Goal: Task Accomplishment & Management: Use online tool/utility

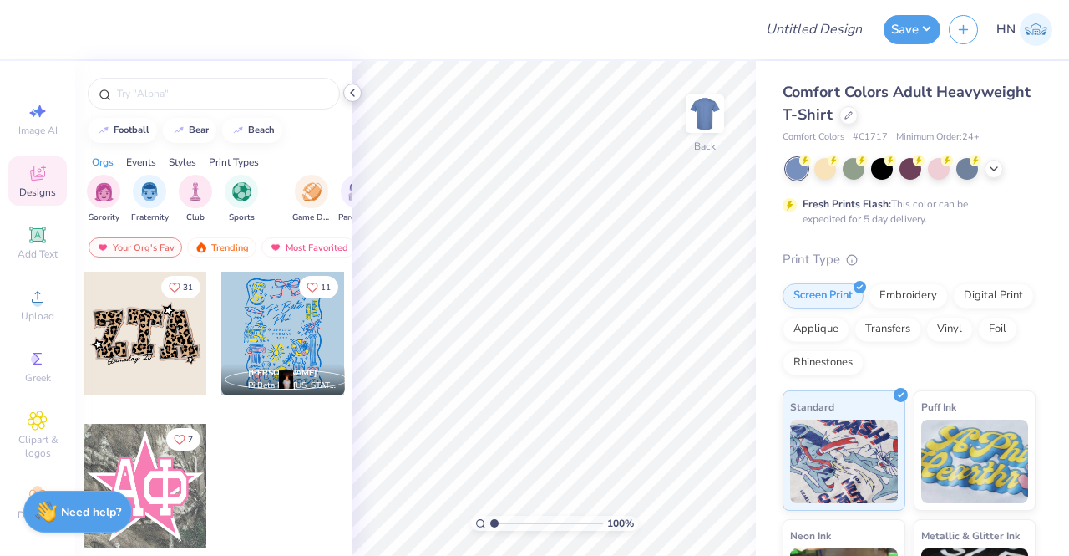
click at [352, 89] on icon at bounding box center [352, 92] width 13 height 13
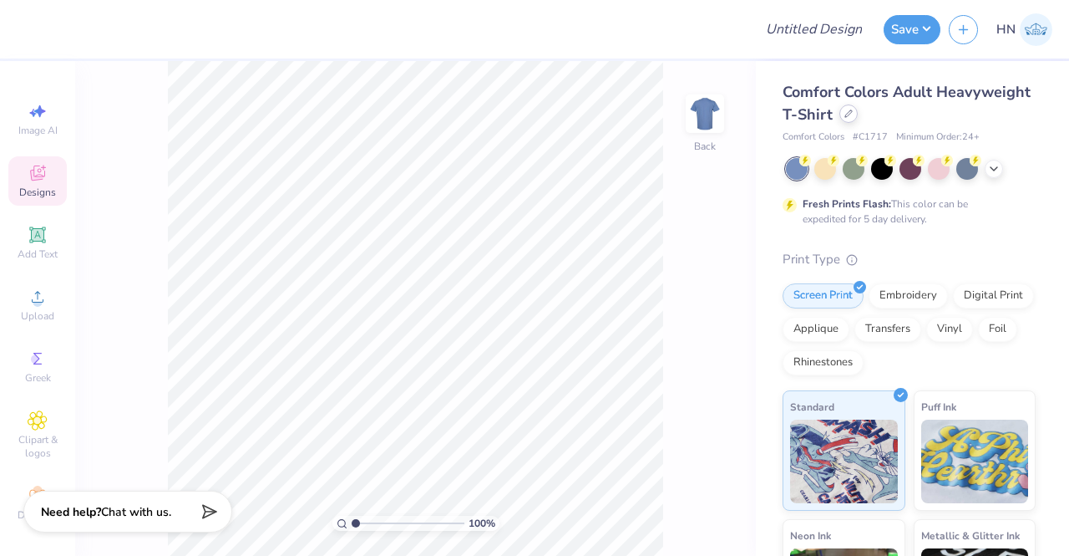
click at [858, 109] on div at bounding box center [849, 113] width 18 height 18
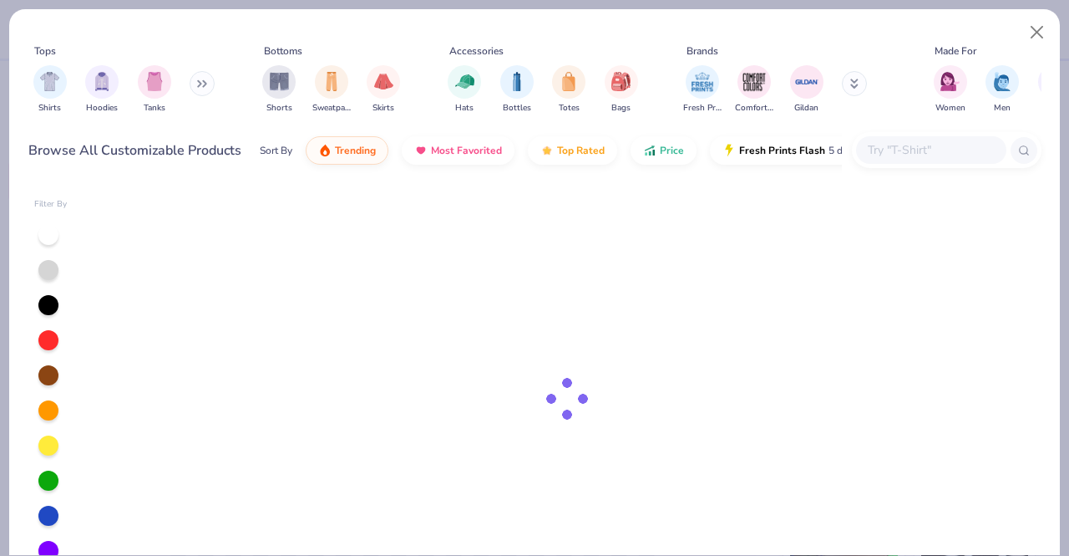
drag, startPoint x: 890, startPoint y: 153, endPoint x: 890, endPoint y: 163, distance: 10.0
click at [891, 155] on input "text" at bounding box center [930, 149] width 129 height 19
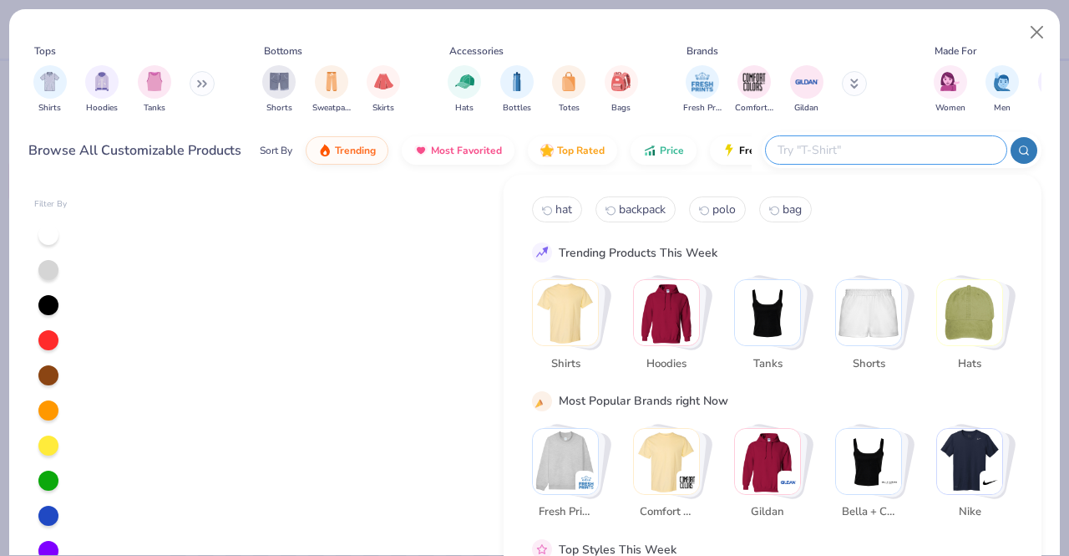
paste input "NF0A8ENM"
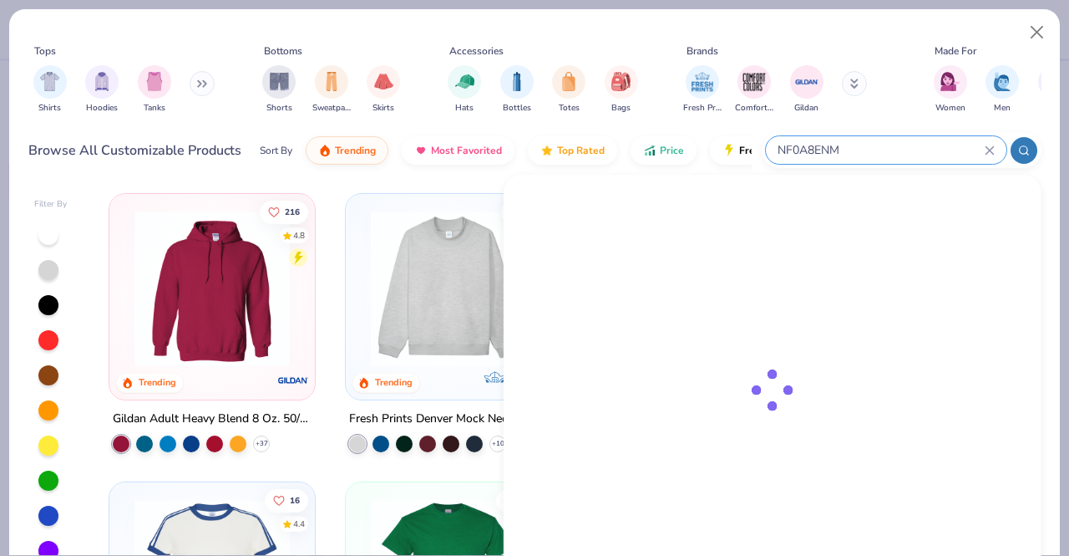
click at [1018, 152] on icon at bounding box center [1024, 151] width 12 height 12
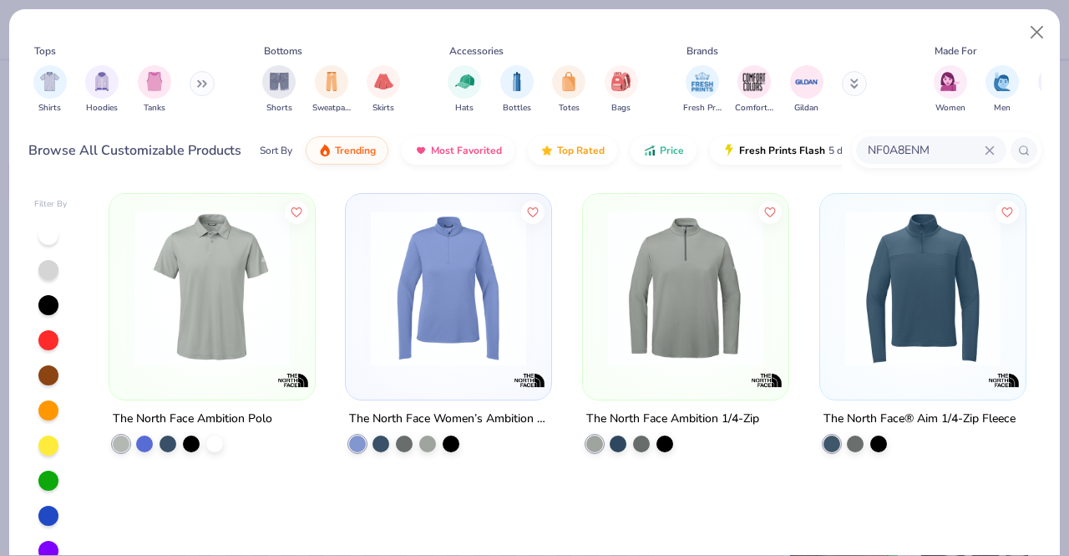
type input "NF0A8ENM"
click at [262, 292] on img at bounding box center [212, 288] width 172 height 155
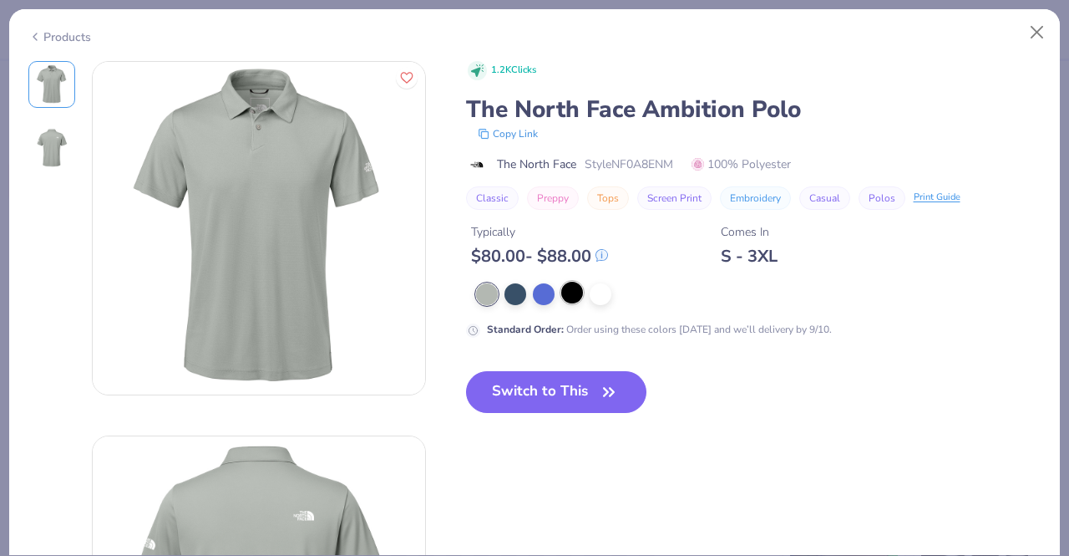
click at [576, 293] on div at bounding box center [572, 293] width 22 height 22
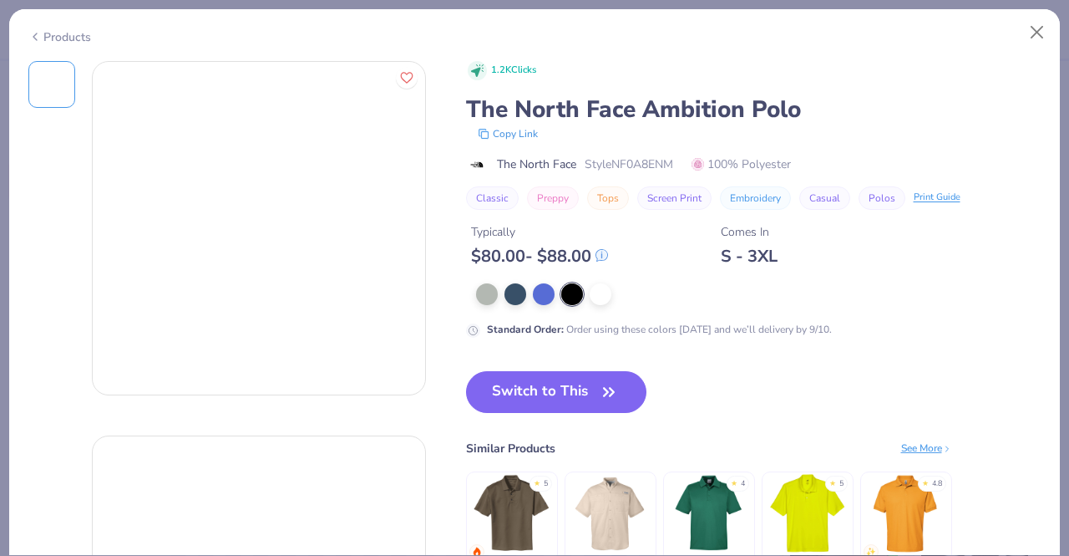
drag, startPoint x: 546, startPoint y: 380, endPoint x: 278, endPoint y: 404, distance: 268.4
click at [545, 380] on button "Switch to This" at bounding box center [556, 392] width 181 height 42
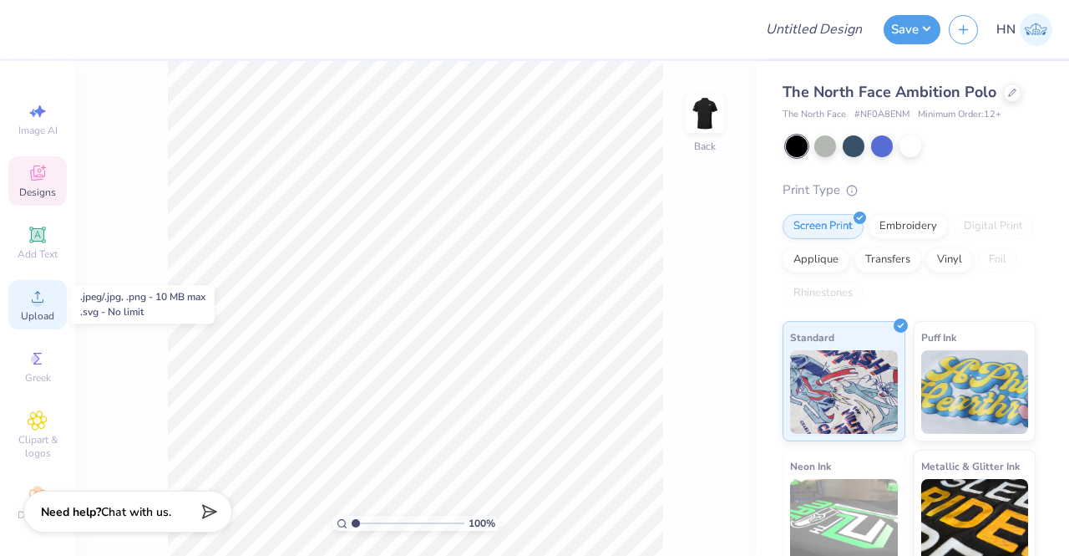
click at [40, 297] on icon at bounding box center [38, 297] width 20 height 20
click at [47, 295] on div "Upload" at bounding box center [37, 304] width 58 height 49
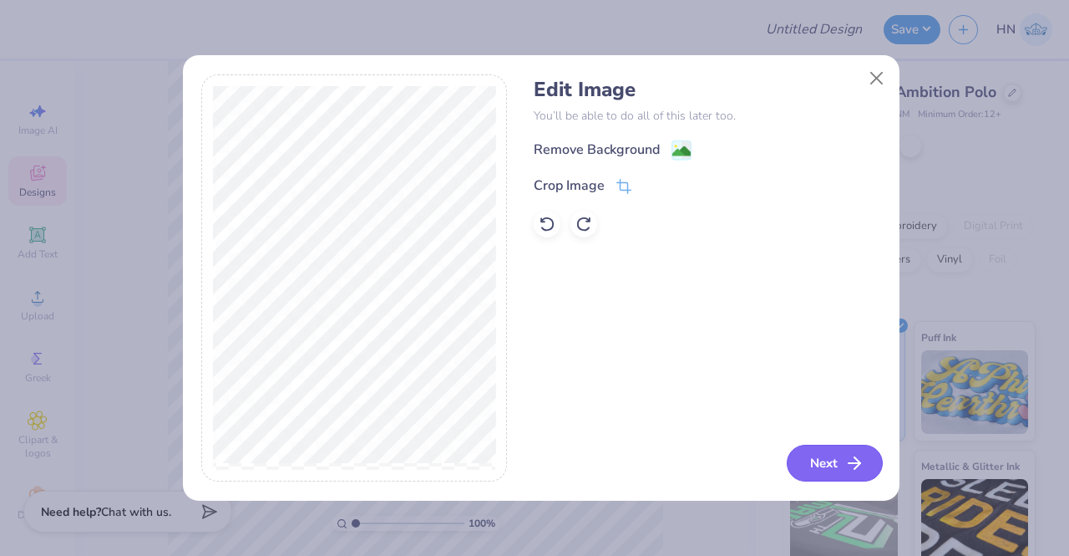
click at [843, 460] on button "Next" at bounding box center [835, 462] width 96 height 37
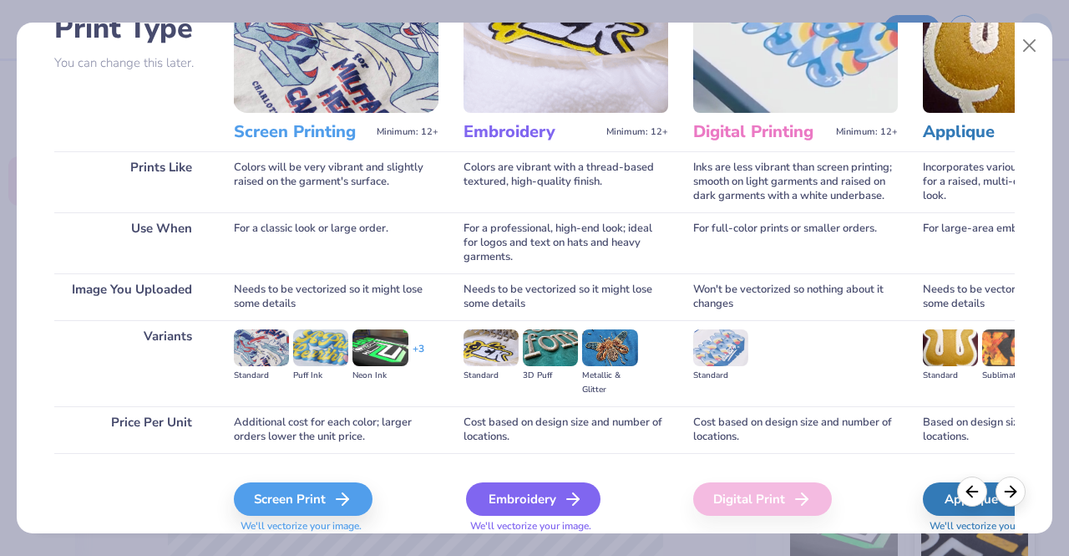
scroll to position [193, 0]
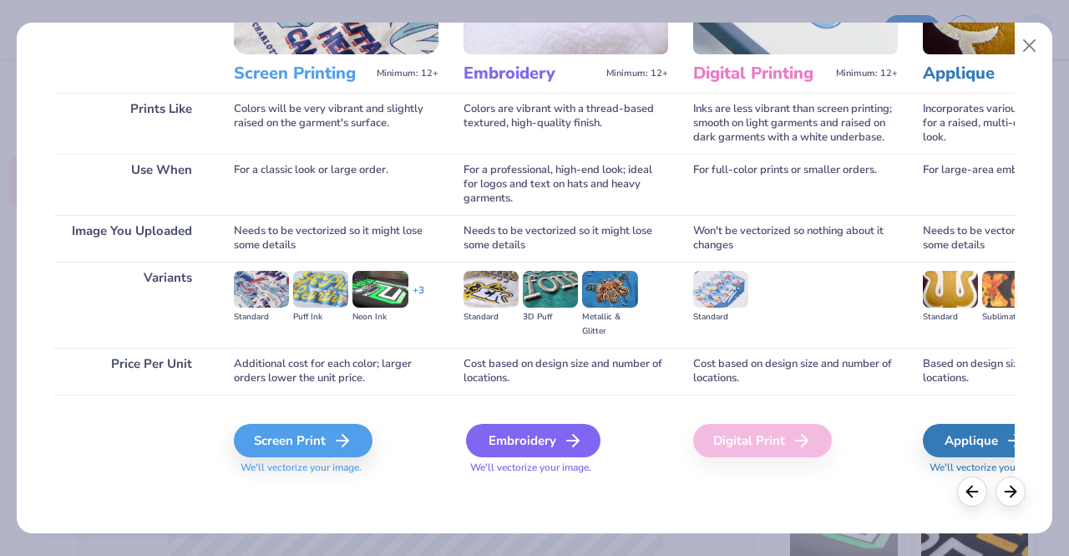
click at [571, 441] on icon at bounding box center [573, 440] width 20 height 20
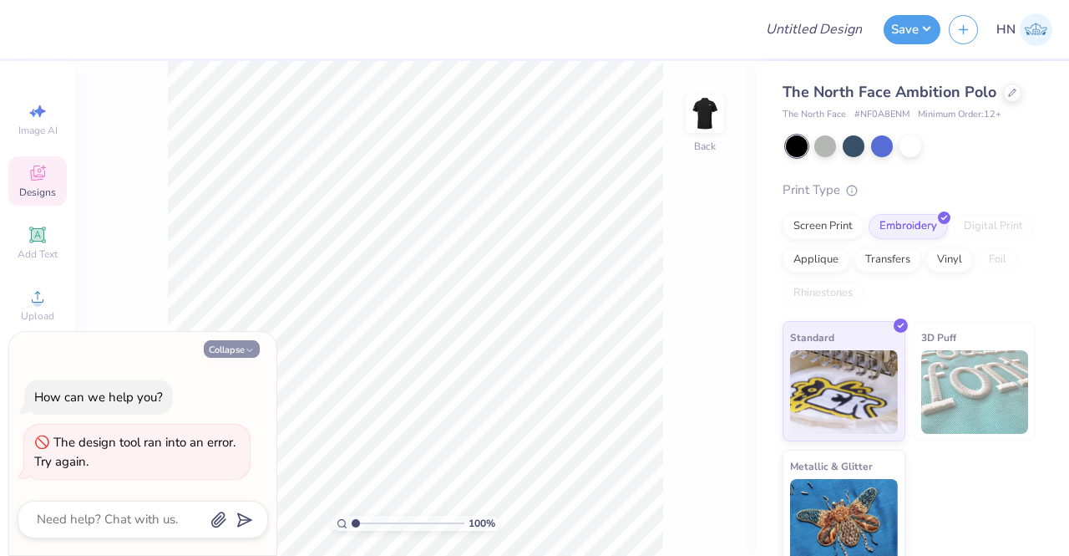
click at [239, 346] on button "Collapse" at bounding box center [232, 349] width 56 height 18
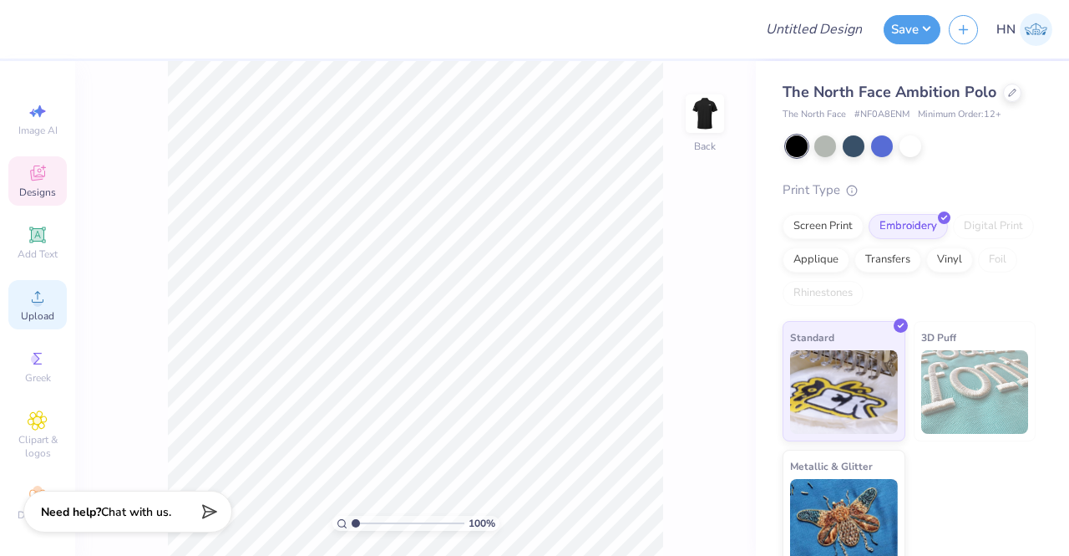
click at [33, 302] on icon at bounding box center [38, 297] width 12 height 12
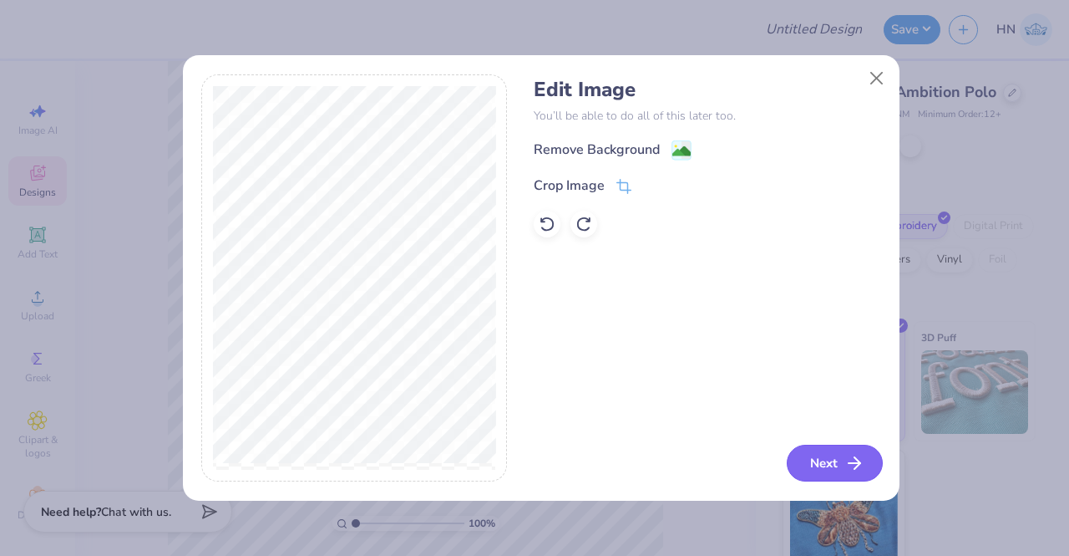
click at [817, 450] on button "Next" at bounding box center [835, 462] width 96 height 37
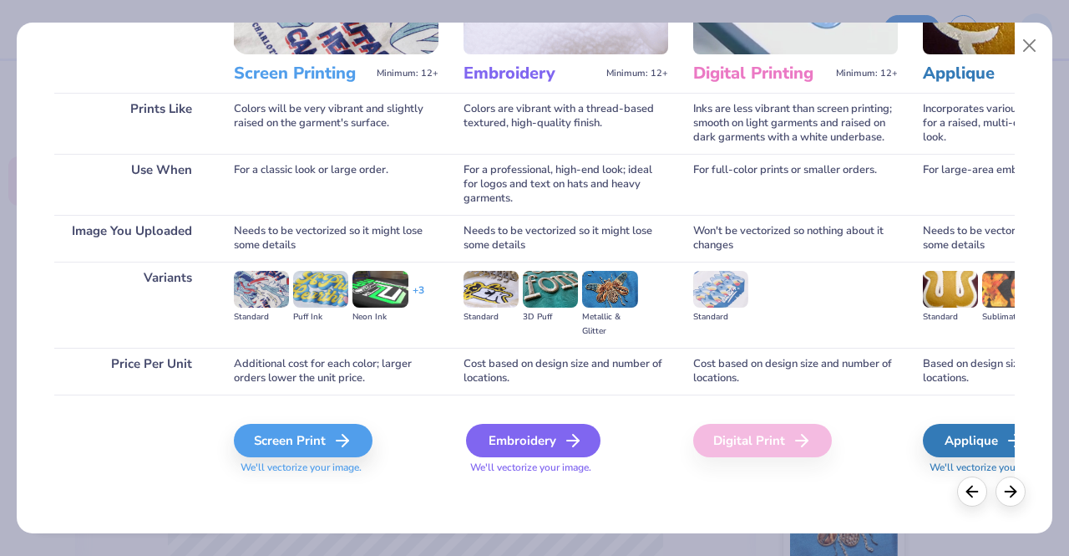
click at [530, 430] on div "Embroidery" at bounding box center [533, 440] width 134 height 33
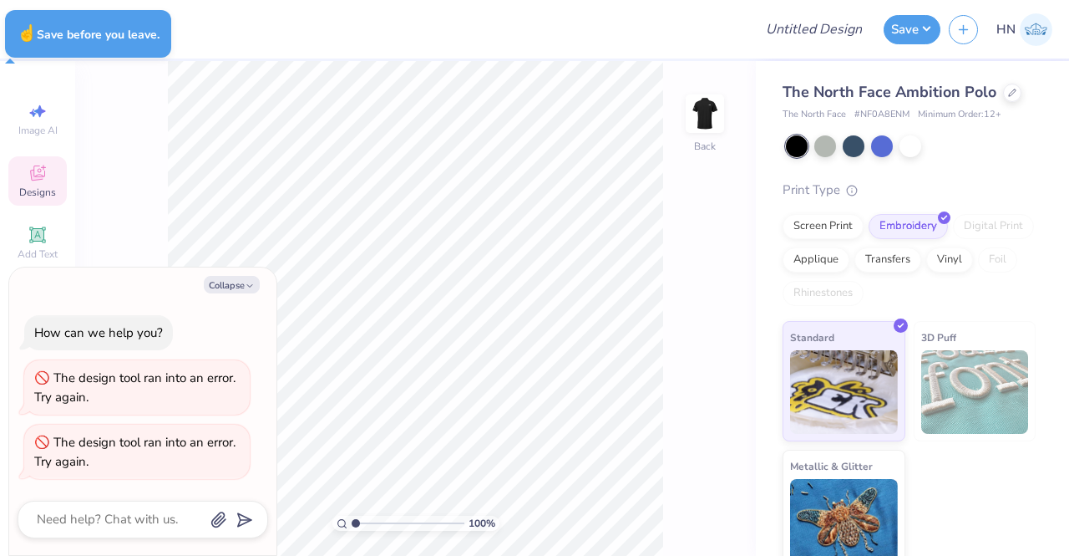
type textarea "x"
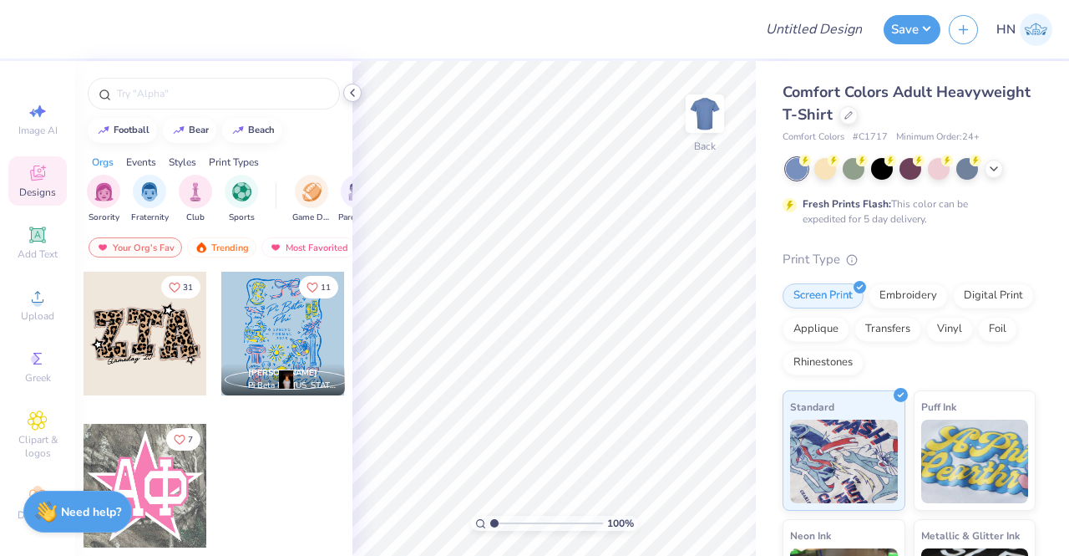
drag, startPoint x: 342, startPoint y: 82, endPoint x: 361, endPoint y: 91, distance: 21.3
click at [348, 84] on div at bounding box center [213, 89] width 277 height 57
click at [357, 91] on icon at bounding box center [352, 92] width 13 height 13
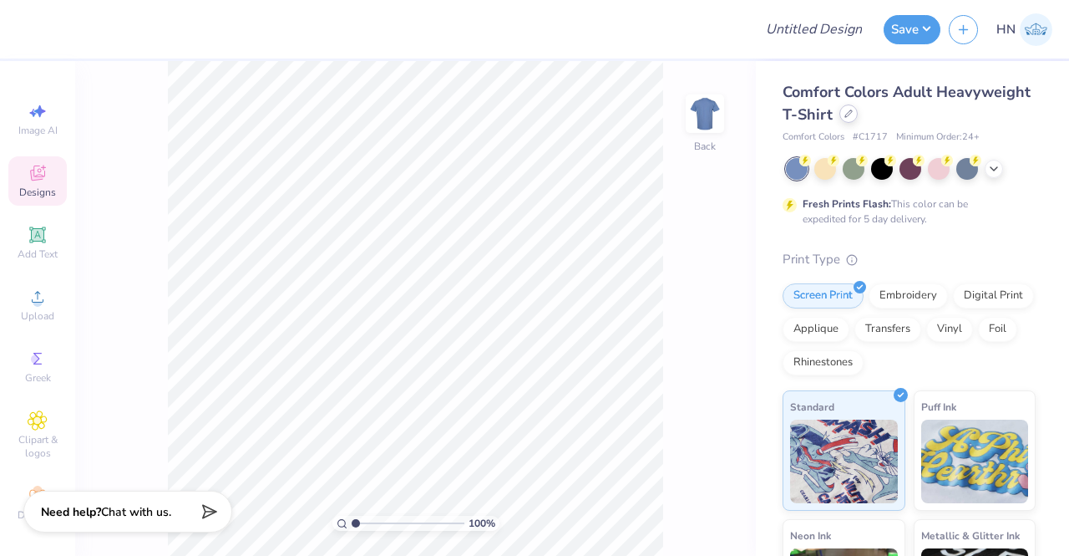
click at [858, 110] on div at bounding box center [849, 113] width 18 height 18
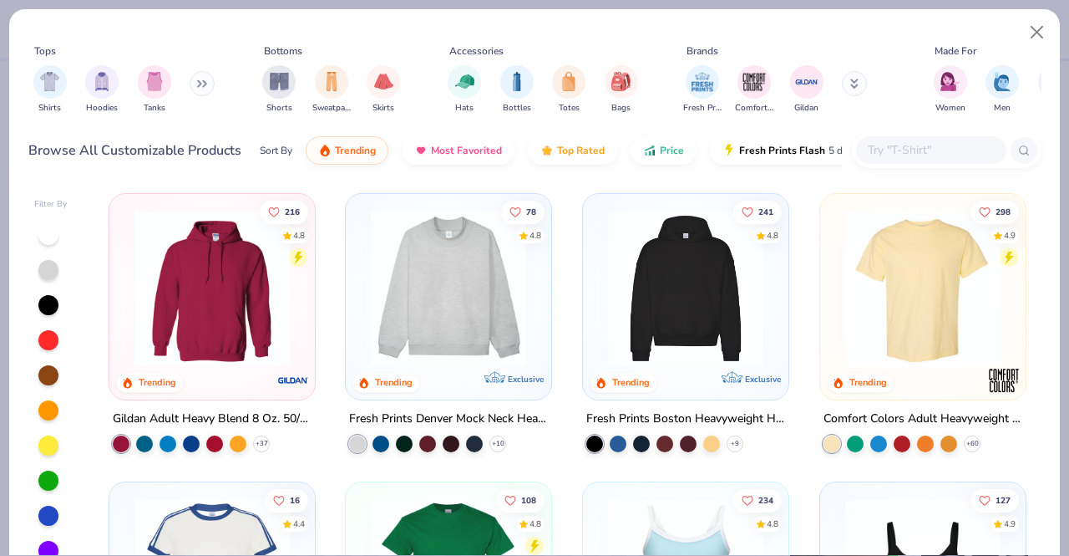
click at [910, 142] on input "text" at bounding box center [930, 149] width 129 height 19
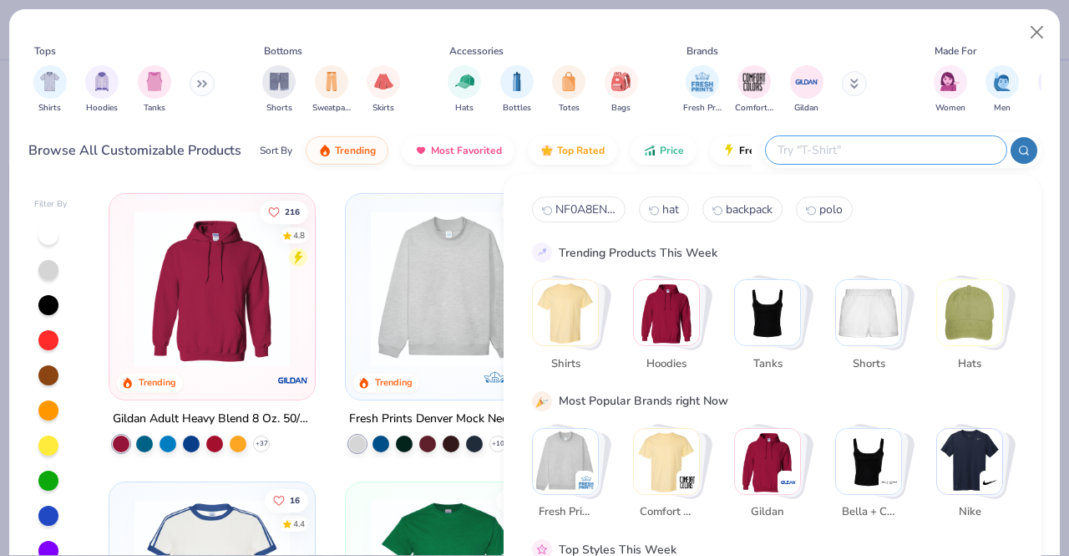
paste input "NF0A8ENM"
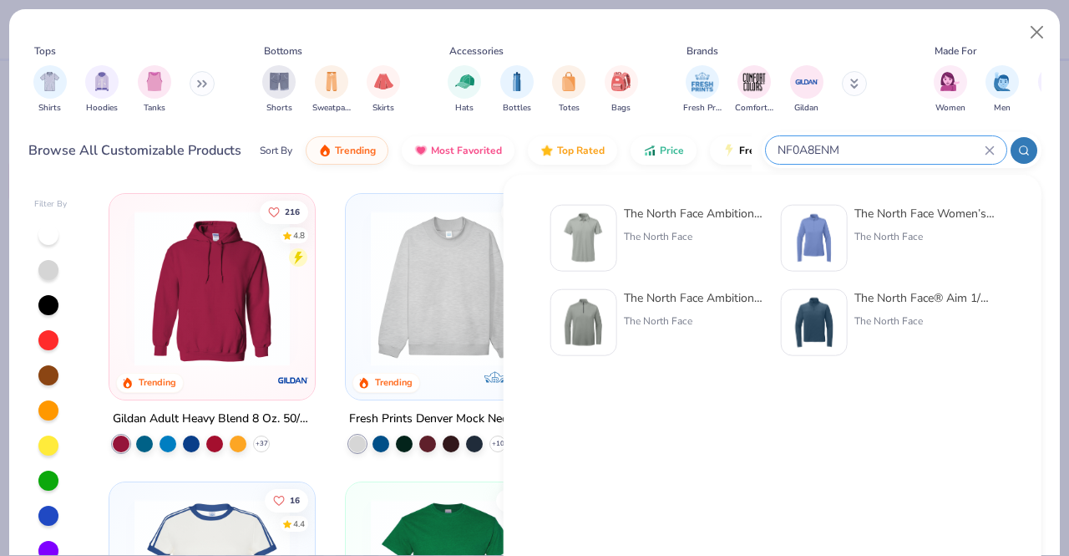
type input "NF0A8ENM"
click at [656, 231] on div "The North Face" at bounding box center [694, 236] width 140 height 15
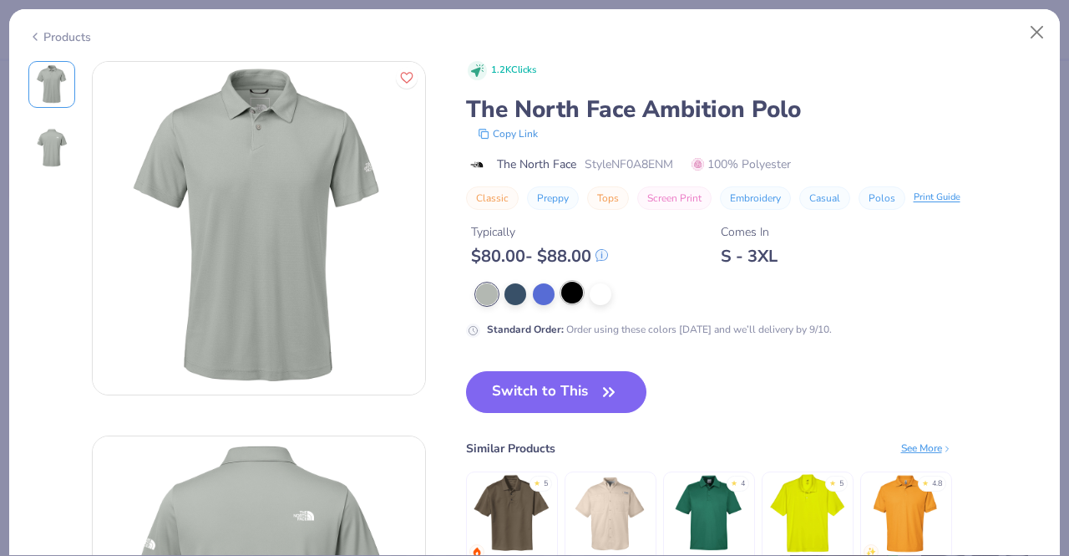
click at [566, 302] on div at bounding box center [572, 293] width 22 height 22
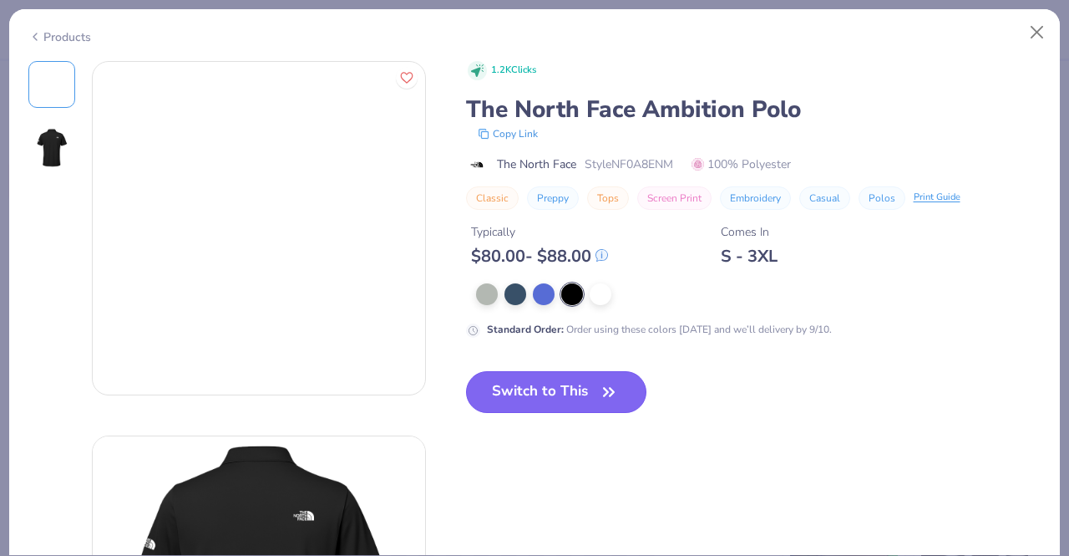
click at [551, 372] on button "Switch to This" at bounding box center [556, 392] width 181 height 42
click at [531, 388] on button "Switch to This" at bounding box center [556, 392] width 181 height 42
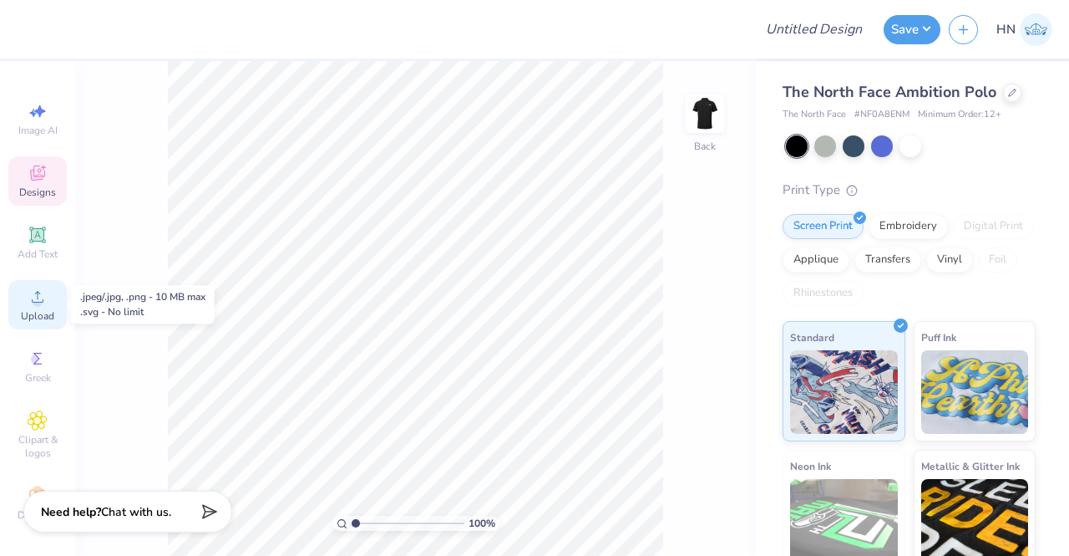
click at [48, 302] on div "Upload" at bounding box center [37, 304] width 58 height 49
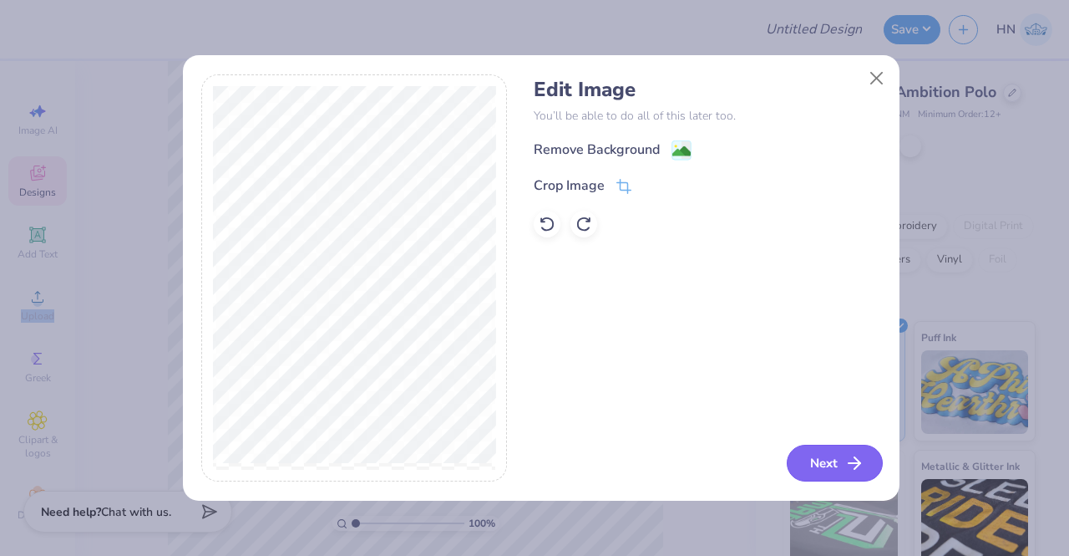
click at [827, 462] on button "Next" at bounding box center [835, 462] width 96 height 37
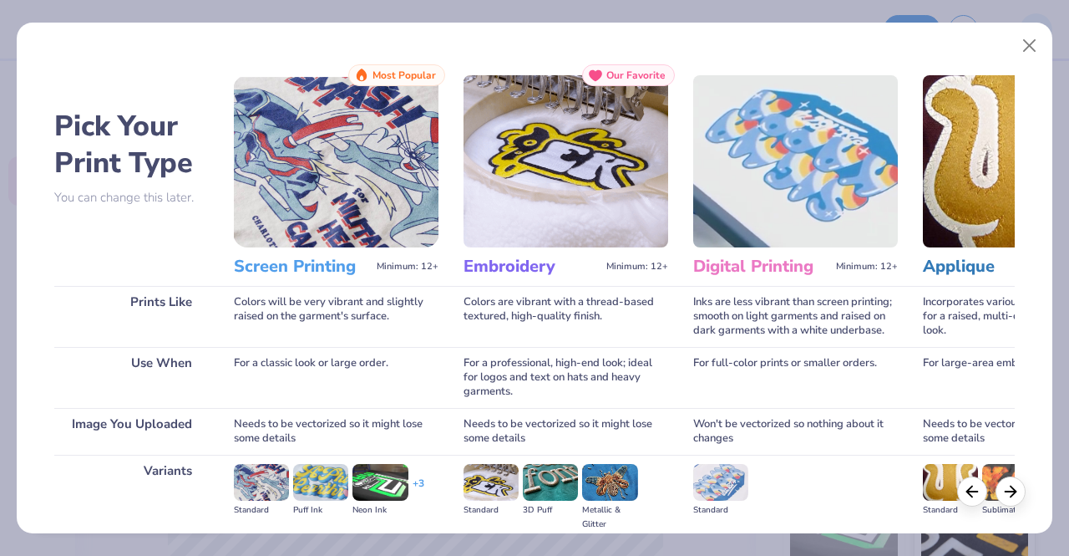
scroll to position [193, 0]
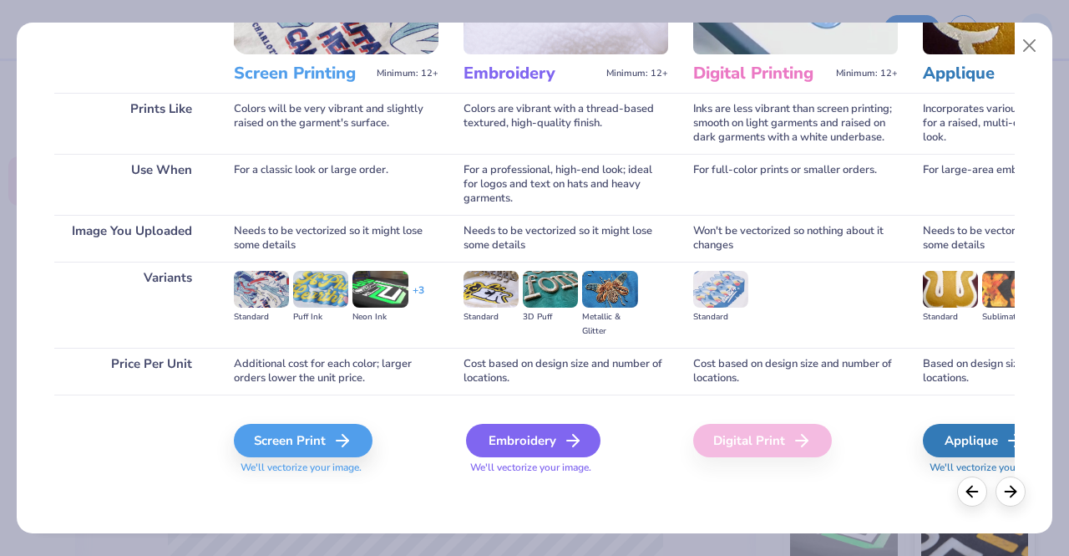
click at [535, 440] on div "Embroidery" at bounding box center [533, 440] width 134 height 33
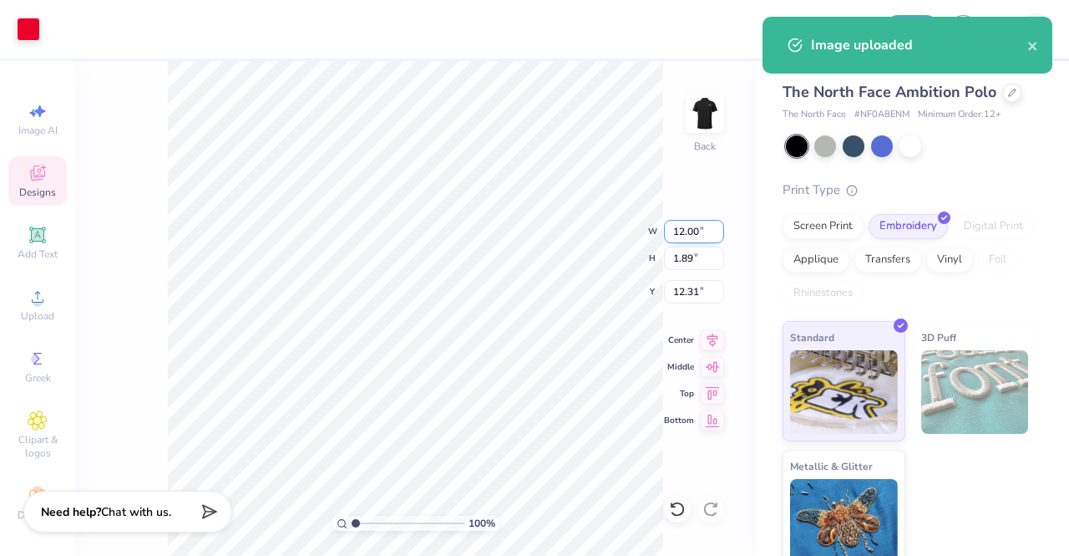
click at [672, 228] on input "12.00" at bounding box center [694, 231] width 60 height 23
type input "4.00"
type input "0.63"
type input "12.93"
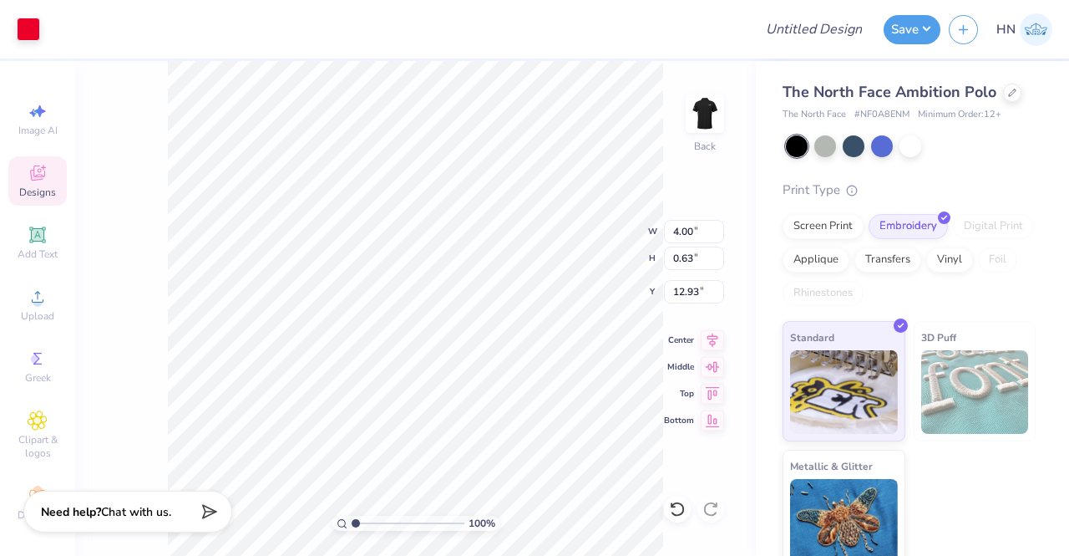
type input "3.00"
type input "3.45"
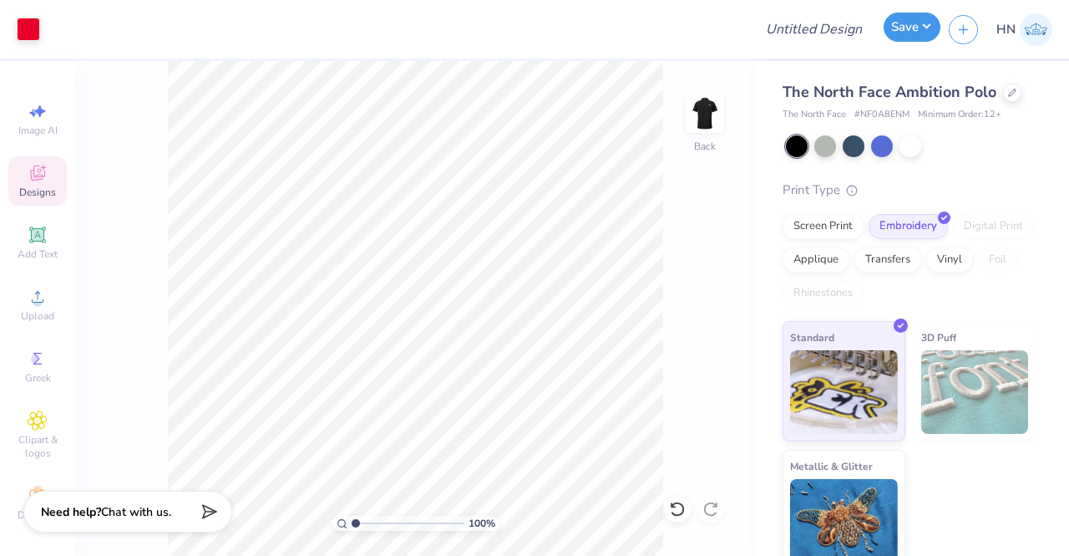
click at [900, 30] on button "Save" at bounding box center [912, 27] width 57 height 29
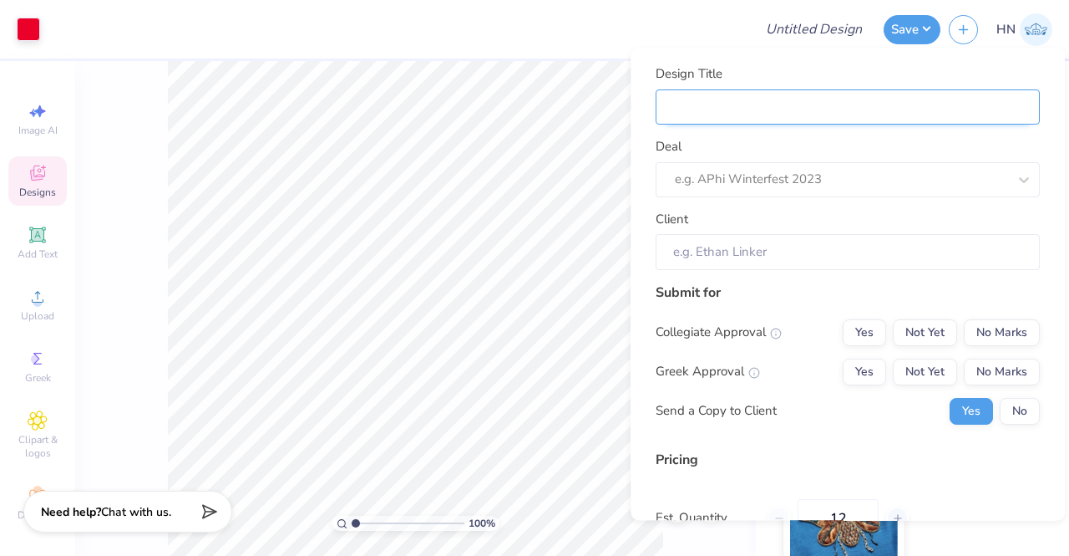
click at [805, 113] on input "Design Title" at bounding box center [848, 107] width 384 height 36
type input "N"
type input "Ne"
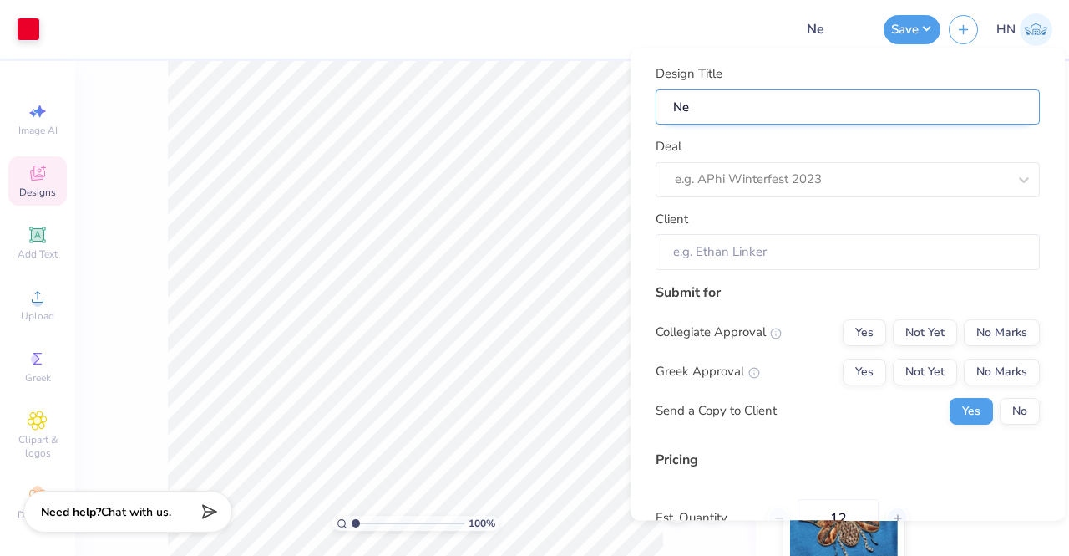
type input "Net"
type input "Netc"
type input "Netco"
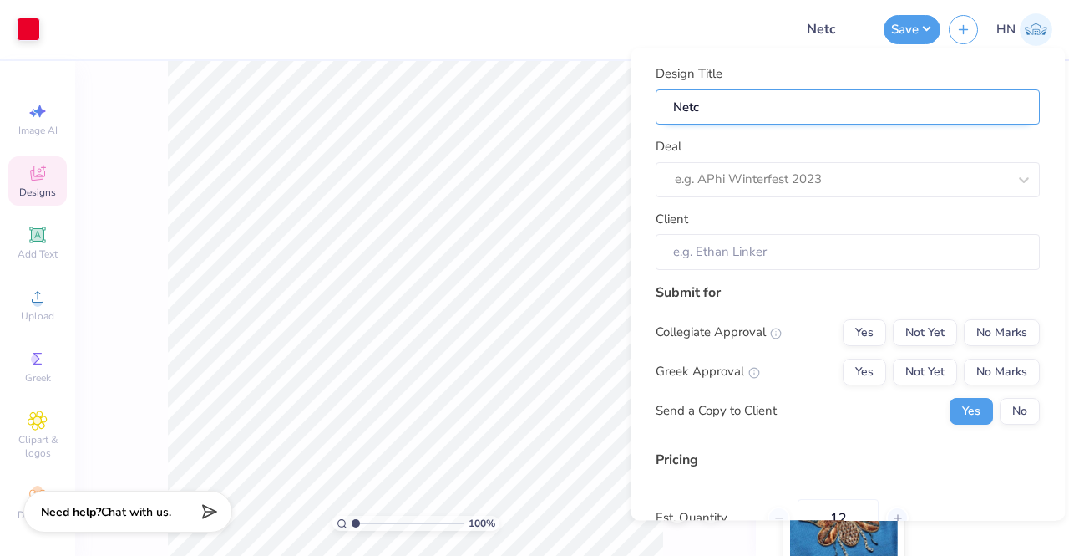
type input "Netco"
type input "Netcom"
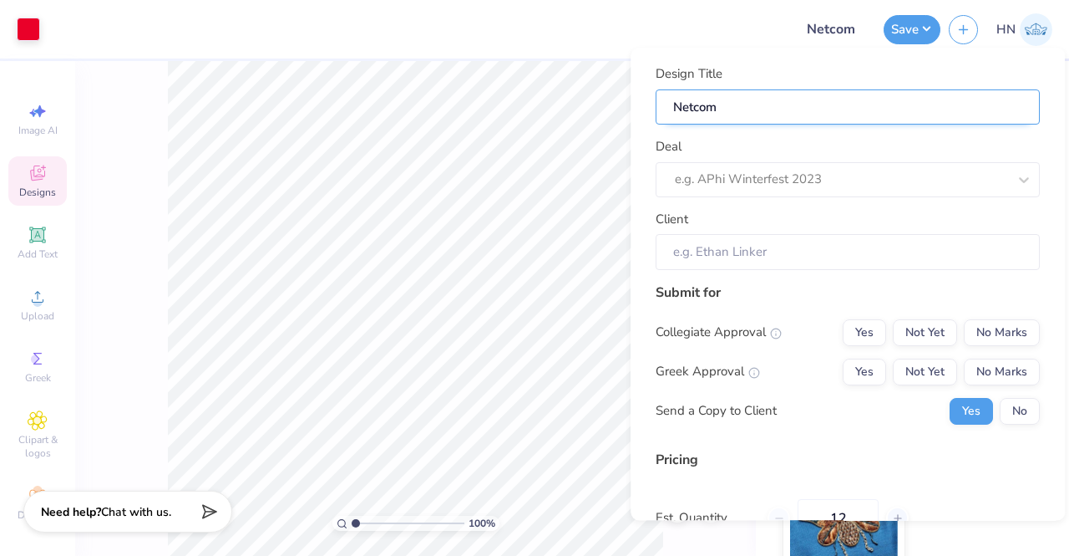
type input "Netcom +"
type input "Netcom + S"
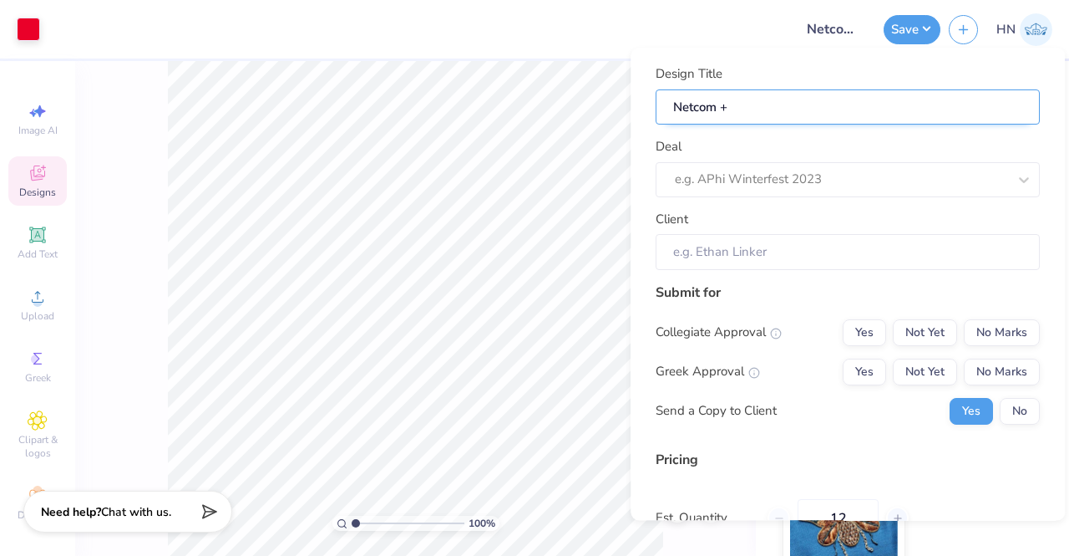
type input "Netcom + S"
type input "Netcom + Sw"
type input "Netcom + Swa"
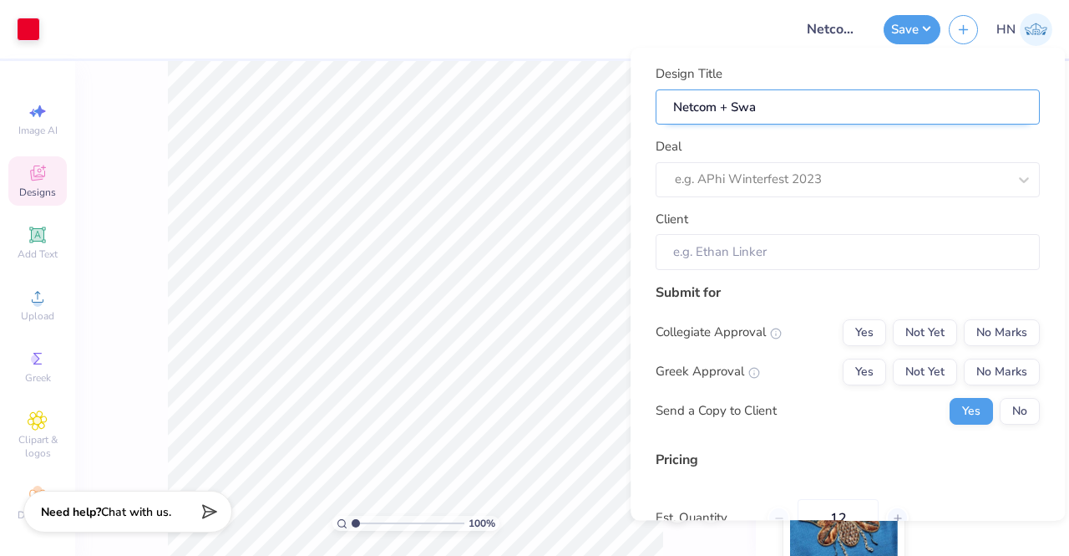
type input "Netcom + Swag"
type input "Netcom + Swag!"
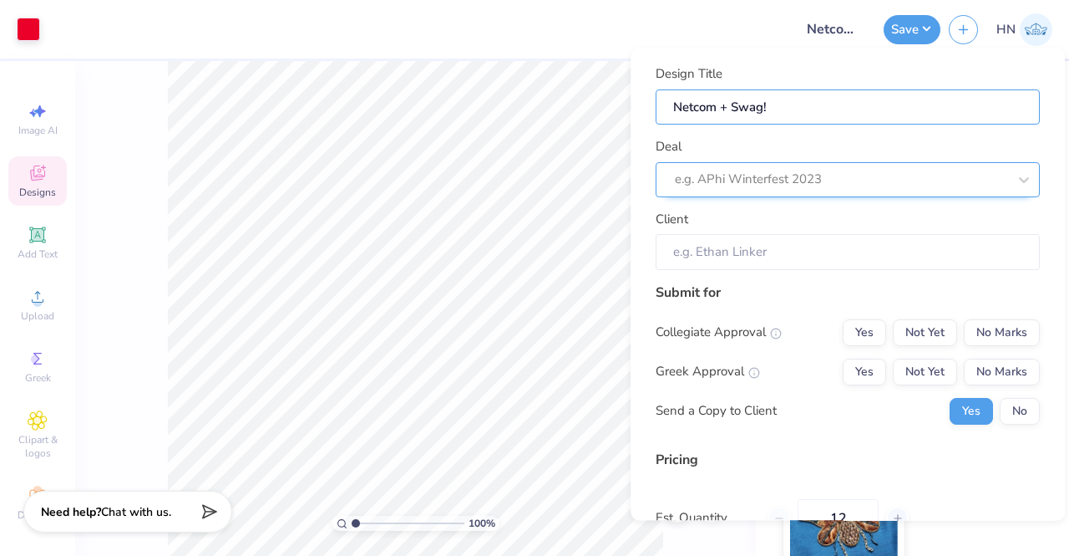
type input "Netcom + Swag!"
click at [749, 179] on div at bounding box center [841, 180] width 332 height 23
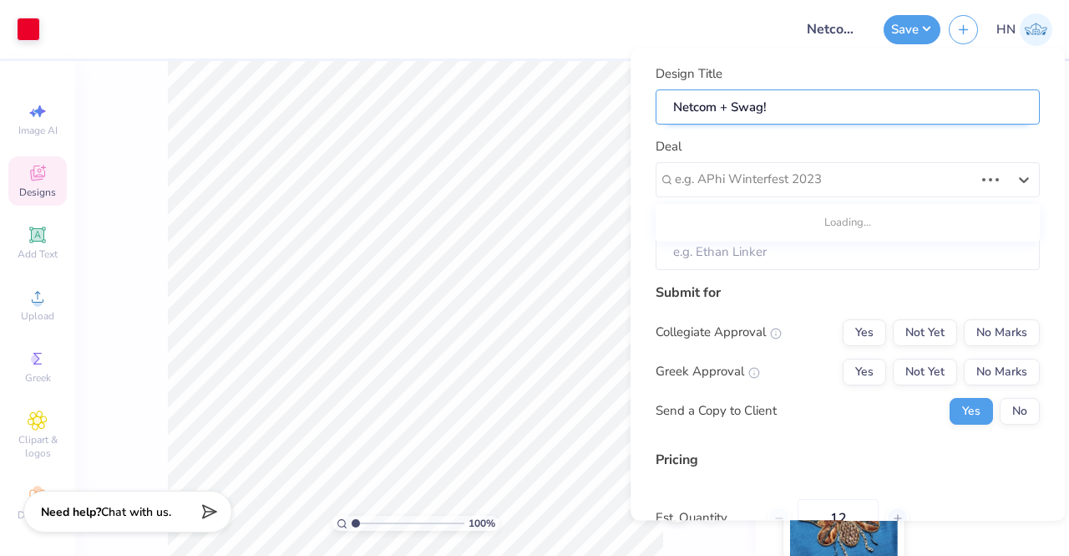
click at [727, 108] on input "Netcom + Swag!" at bounding box center [848, 107] width 384 height 36
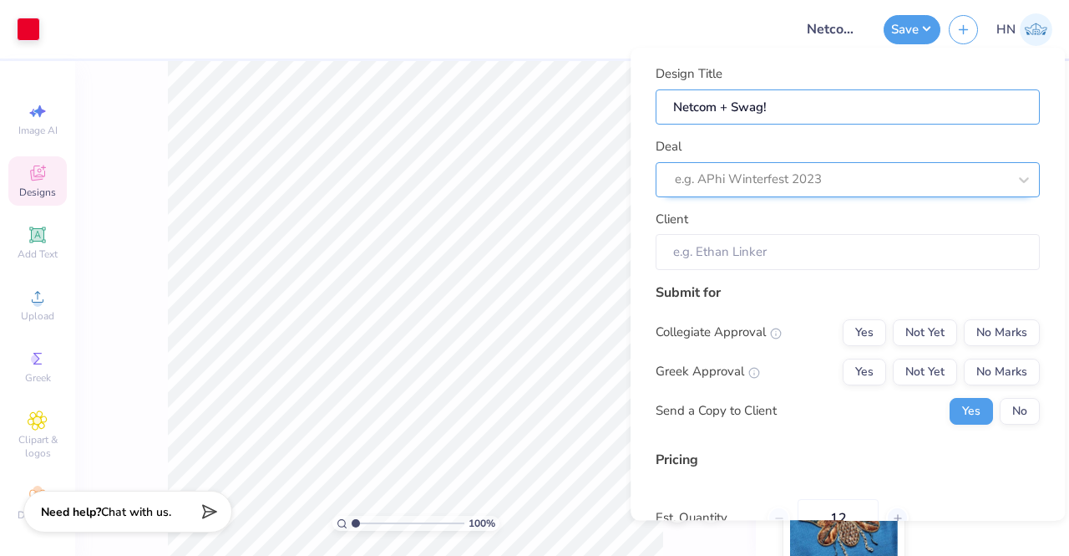
type input "Netcom+ Swag!"
click at [691, 186] on div at bounding box center [841, 180] width 332 height 23
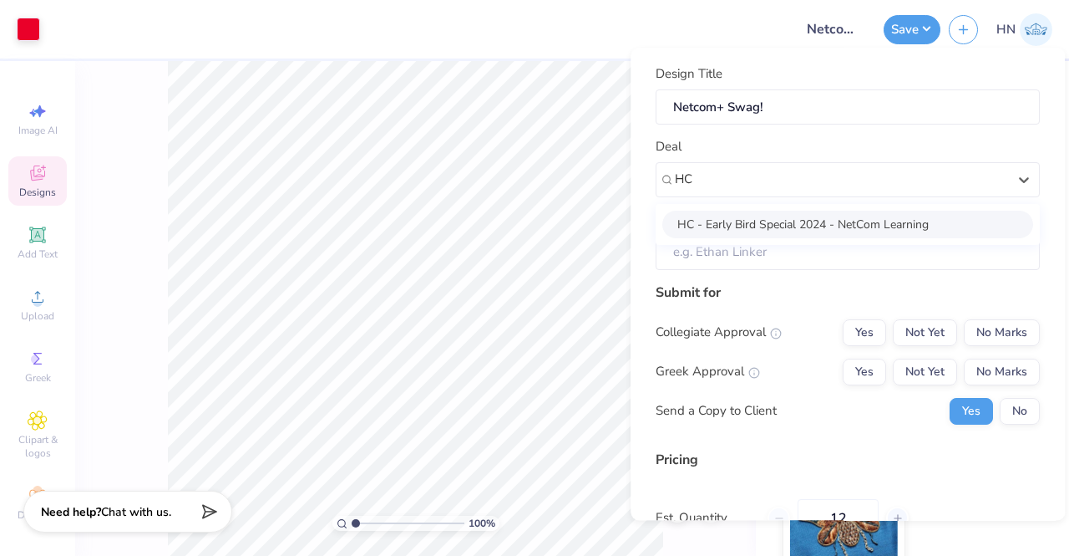
click at [712, 226] on div "HC - Early Bird Special 2024 - NetCom Learning" at bounding box center [847, 225] width 371 height 28
type input "HC"
type input "Georgia Liberatos"
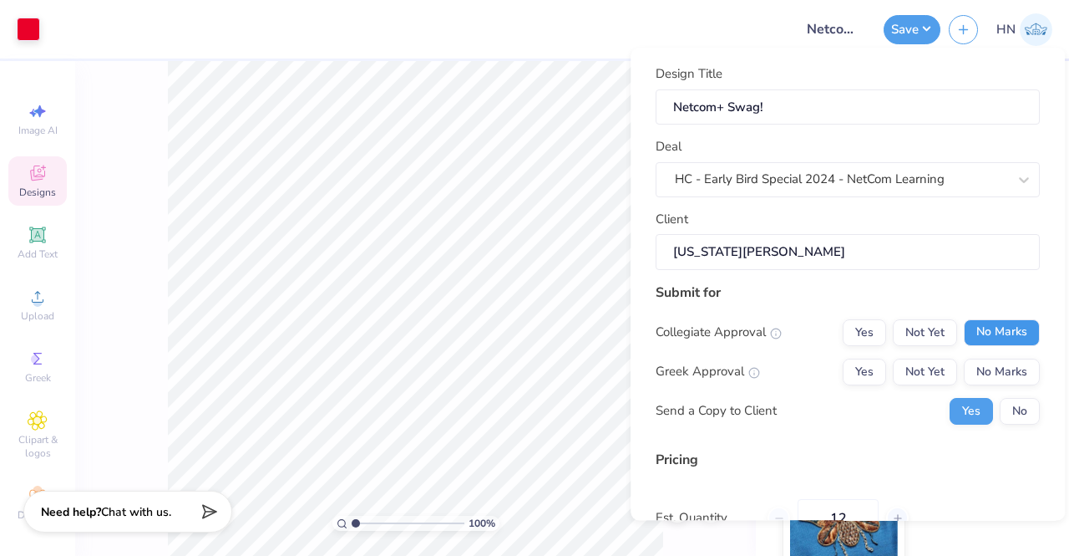
drag, startPoint x: 973, startPoint y: 327, endPoint x: 974, endPoint y: 348, distance: 20.9
click at [974, 326] on button "No Marks" at bounding box center [1002, 332] width 76 height 27
click at [977, 368] on button "No Marks" at bounding box center [1002, 371] width 76 height 27
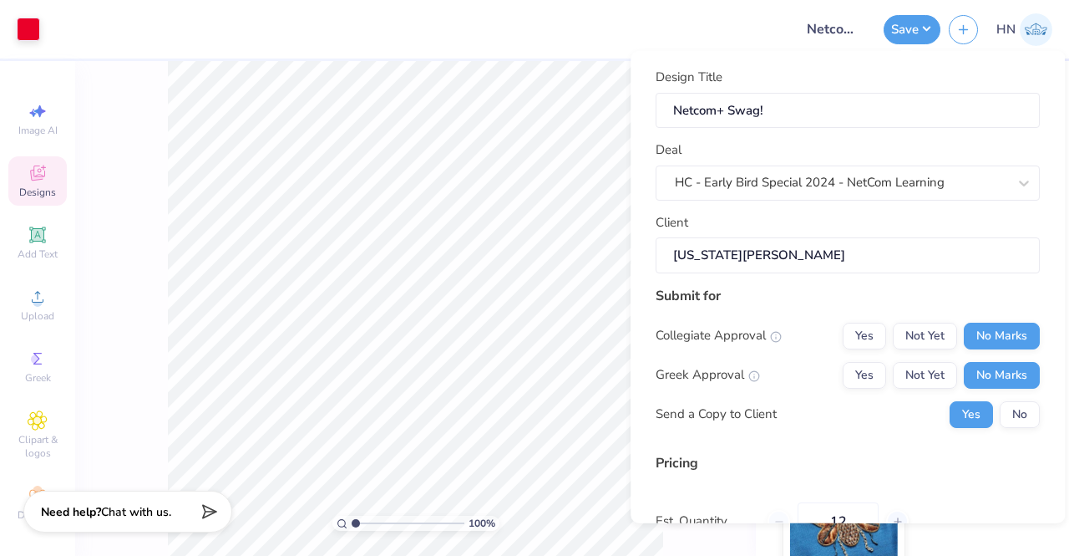
scroll to position [198, 0]
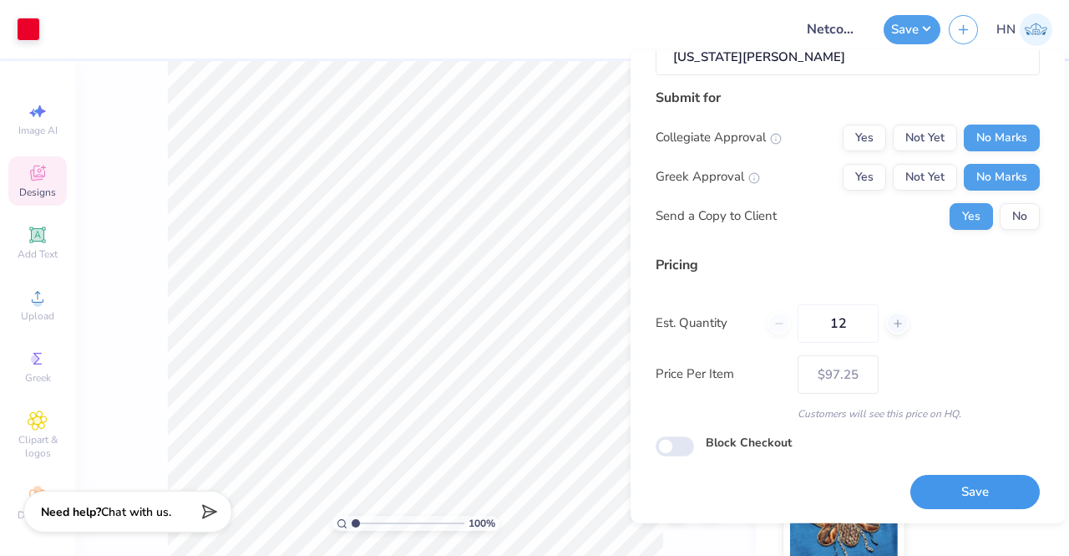
drag, startPoint x: 965, startPoint y: 487, endPoint x: 954, endPoint y: 487, distance: 10.9
click at [964, 487] on button "Save" at bounding box center [975, 492] width 129 height 34
type input "$97.25"
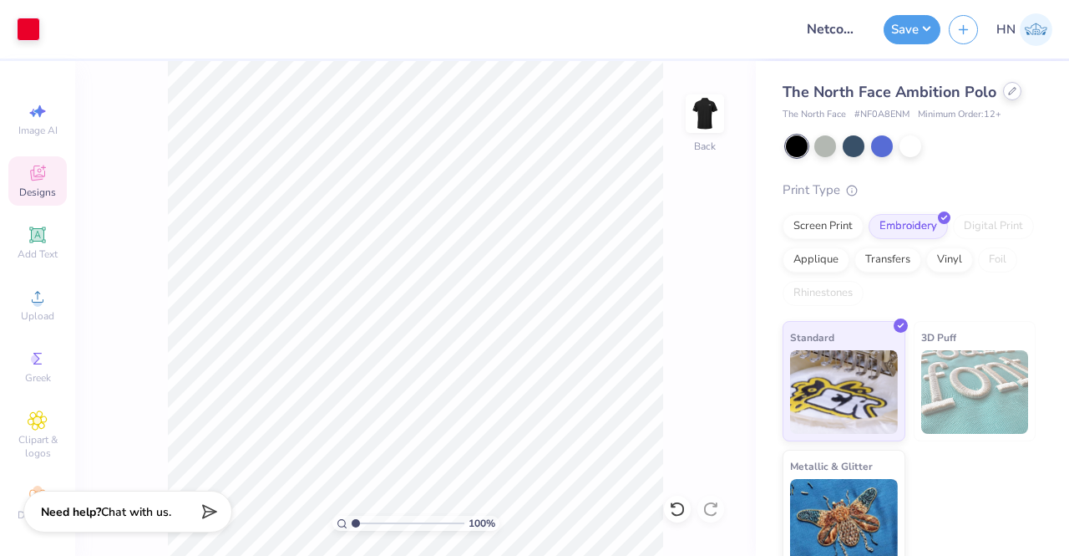
click at [1009, 90] on icon at bounding box center [1012, 91] width 8 height 8
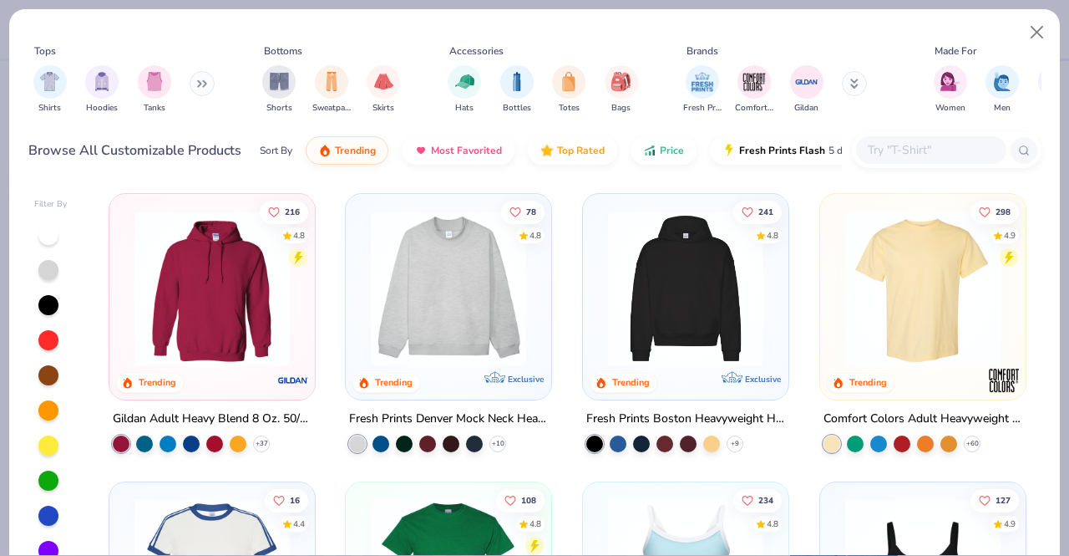
click at [884, 148] on input "text" at bounding box center [930, 149] width 129 height 19
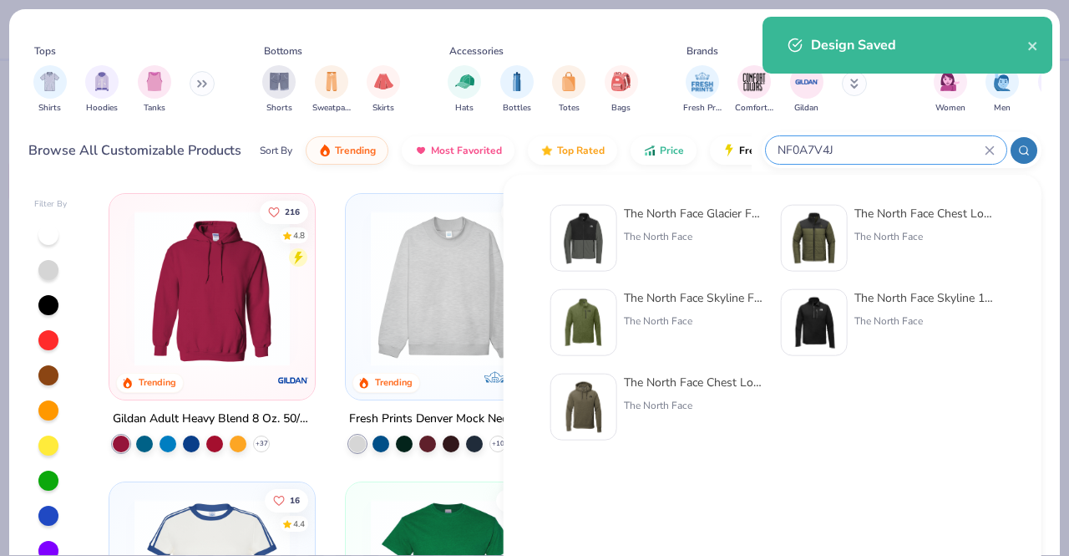
type input "NF0A7V4J"
click at [648, 234] on div "The North Face" at bounding box center [694, 236] width 140 height 15
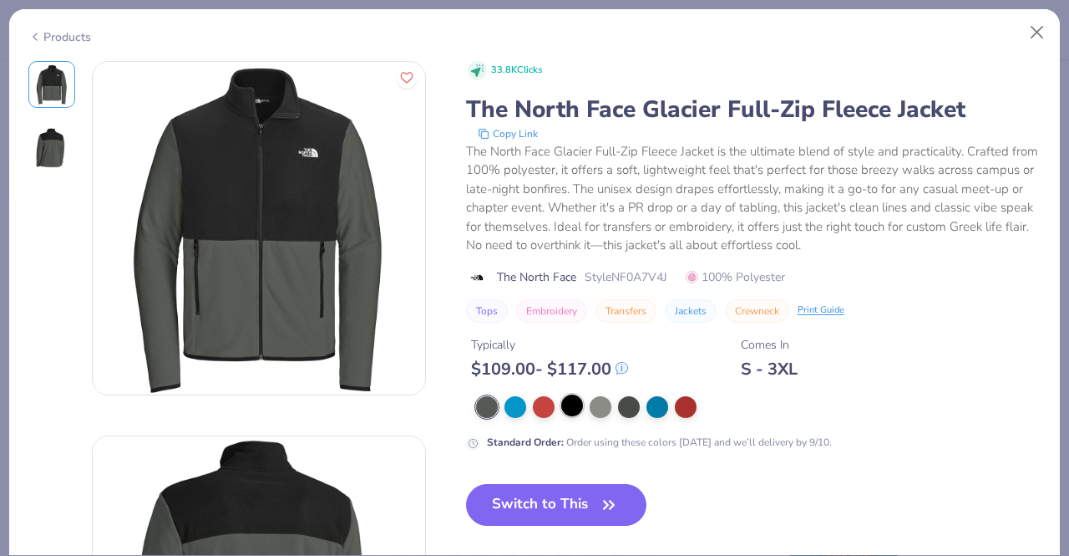
click at [575, 403] on div at bounding box center [572, 405] width 22 height 22
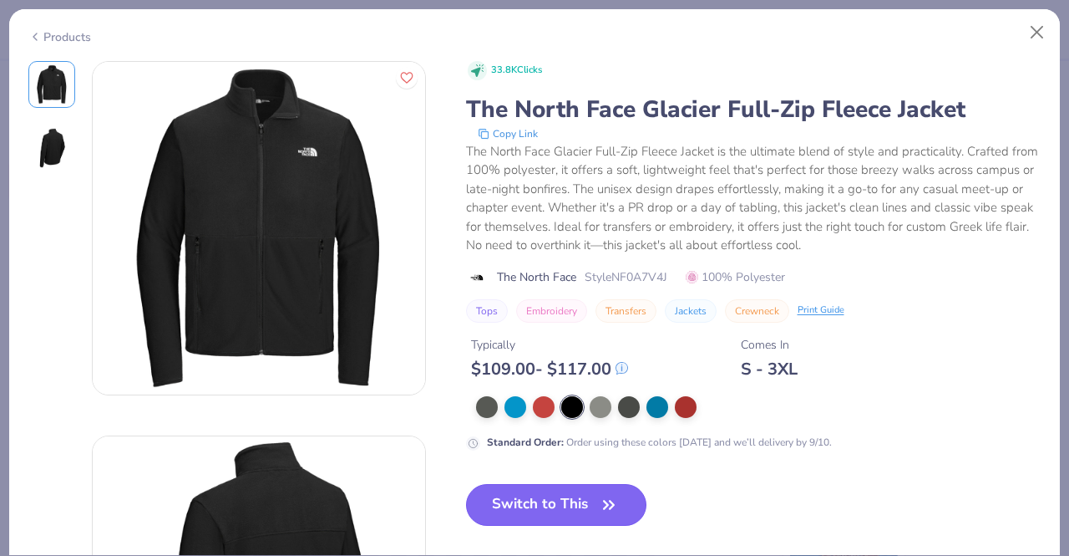
click at [543, 495] on button "Switch to This" at bounding box center [556, 505] width 181 height 42
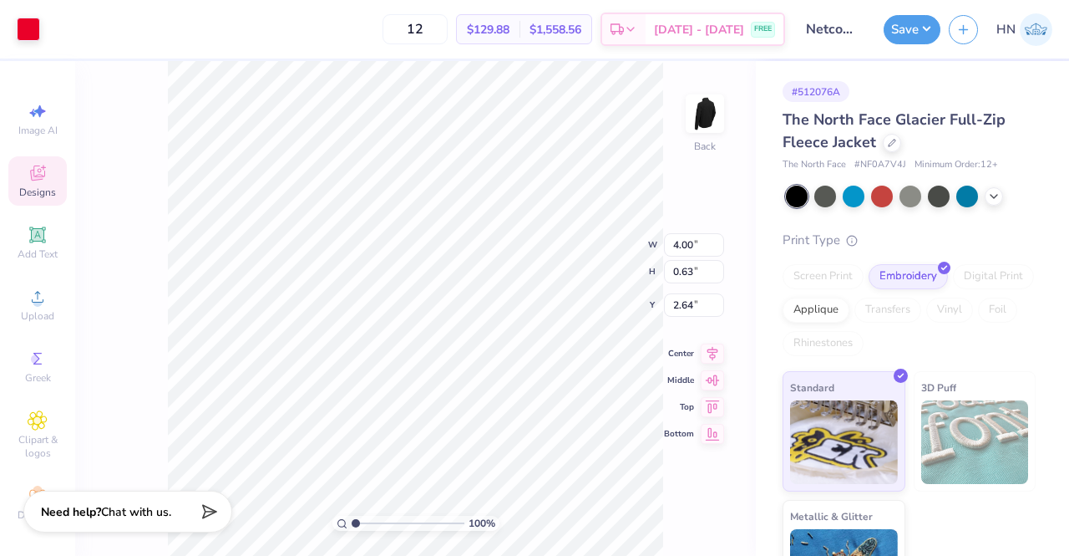
type input "3.00"
click at [710, 332] on icon at bounding box center [713, 337] width 11 height 14
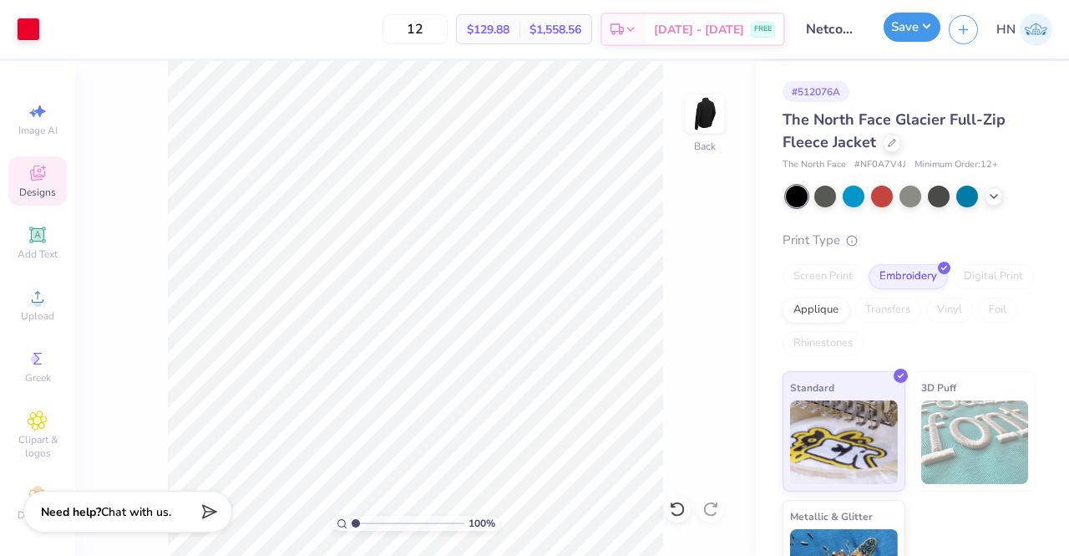
drag, startPoint x: 902, startPoint y: 23, endPoint x: 907, endPoint y: 33, distance: 10.5
click at [904, 24] on button "Save" at bounding box center [912, 27] width 57 height 29
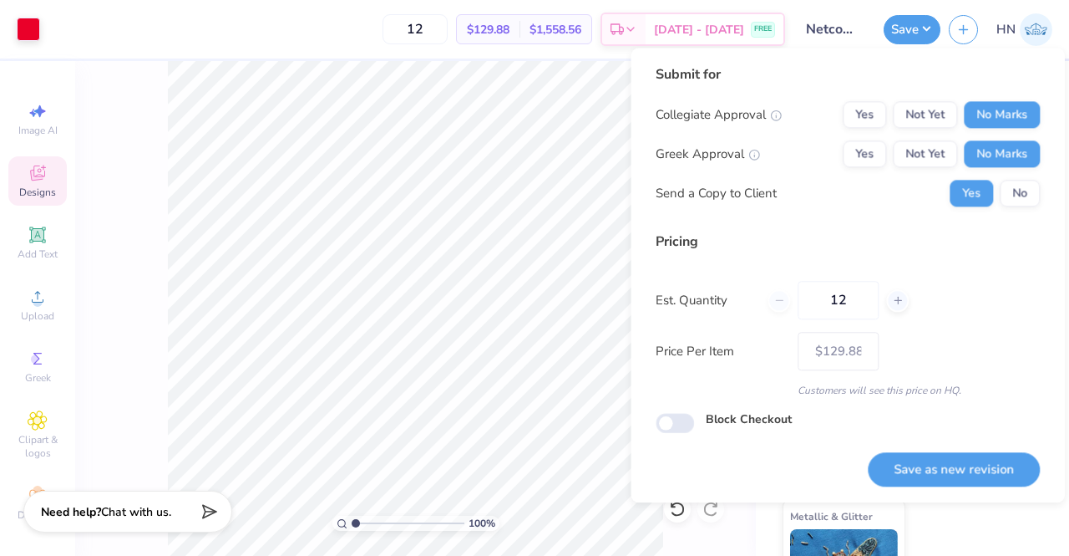
drag, startPoint x: 978, startPoint y: 455, endPoint x: 727, endPoint y: 459, distance: 251.5
click at [974, 455] on button "Save as new revision" at bounding box center [954, 469] width 172 height 34
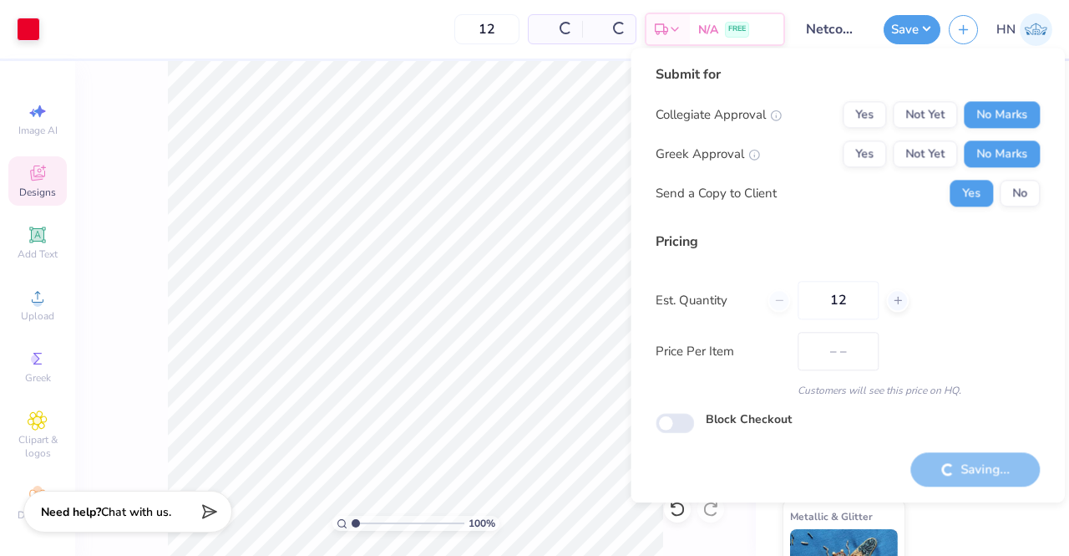
type input "$129.88"
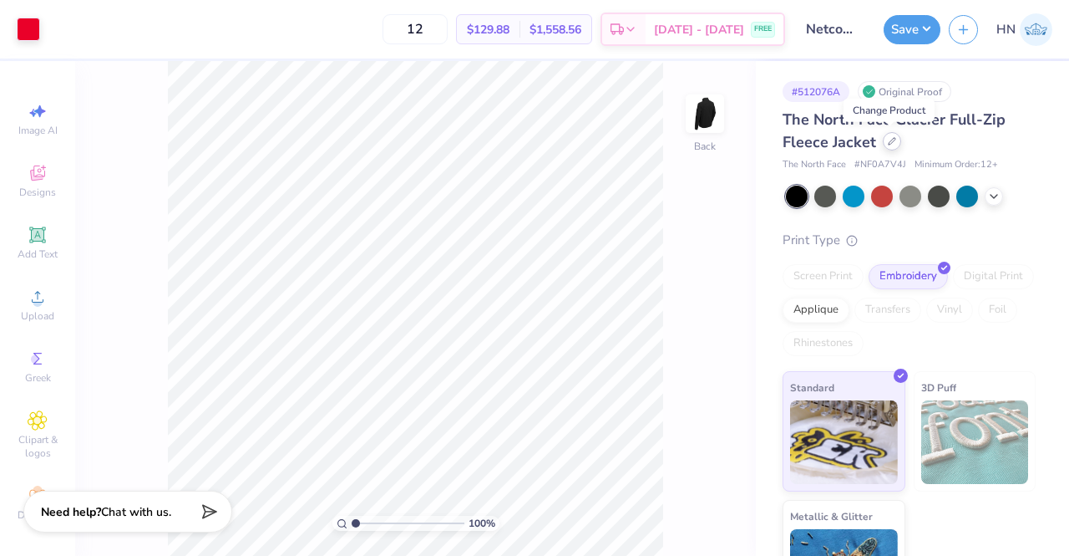
click at [891, 145] on div at bounding box center [892, 141] width 18 height 18
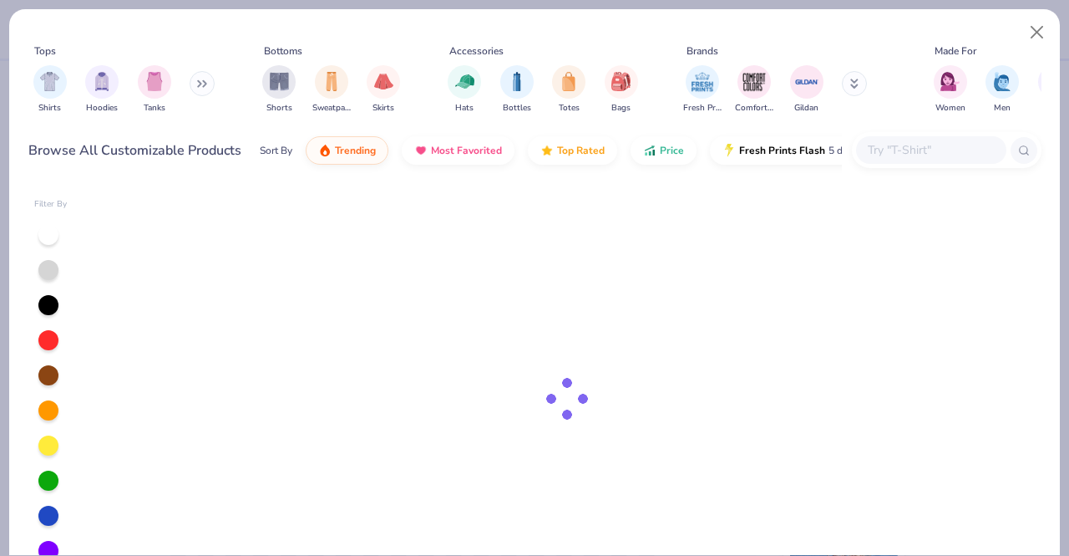
click at [881, 145] on div at bounding box center [931, 150] width 150 height 28
paste input "NF0A8ENM"
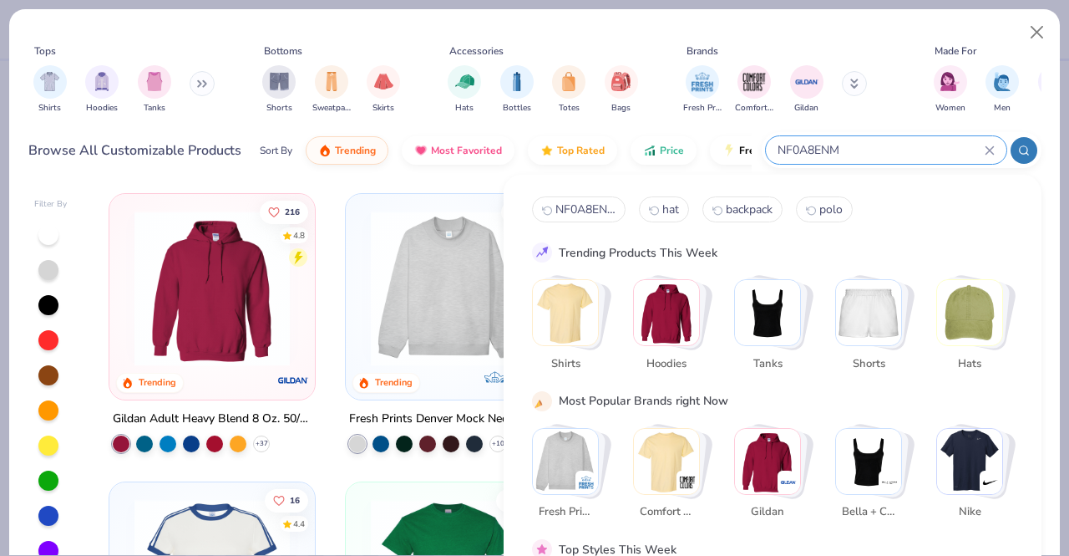
click at [1024, 148] on icon at bounding box center [1024, 151] width 12 height 12
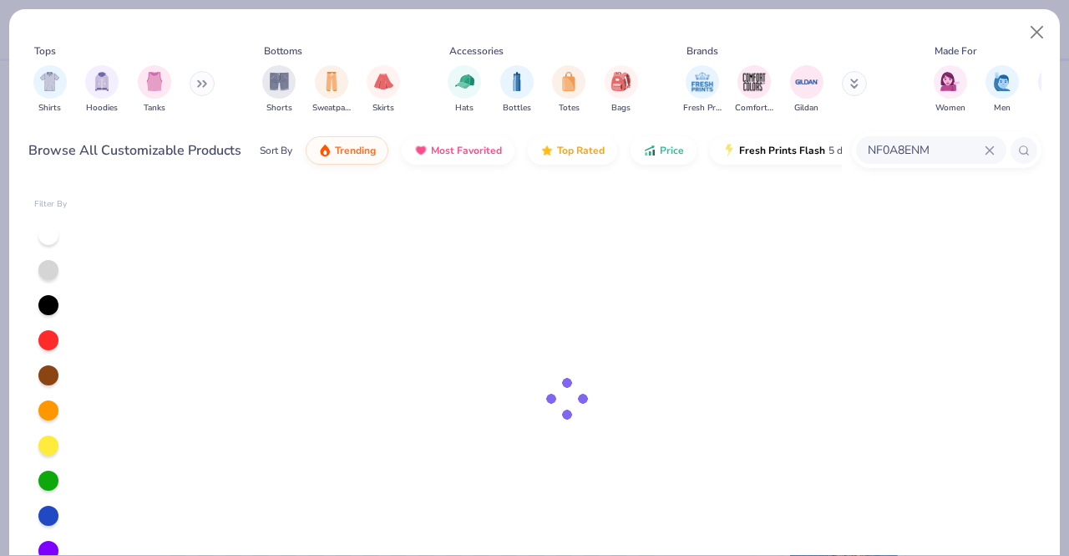
type input "NF0A8ENM"
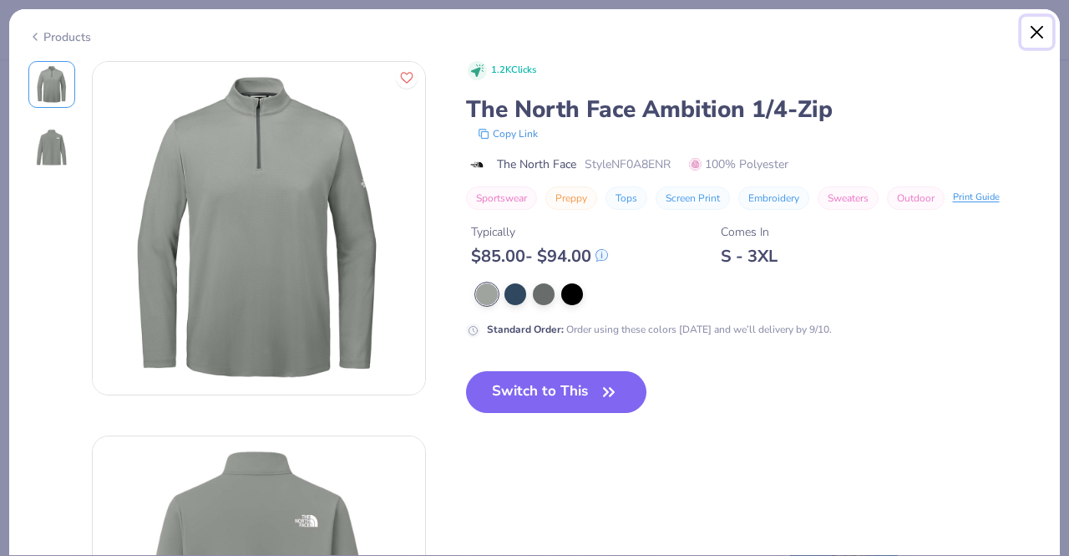
click at [1043, 34] on button "Close" at bounding box center [1038, 33] width 32 height 32
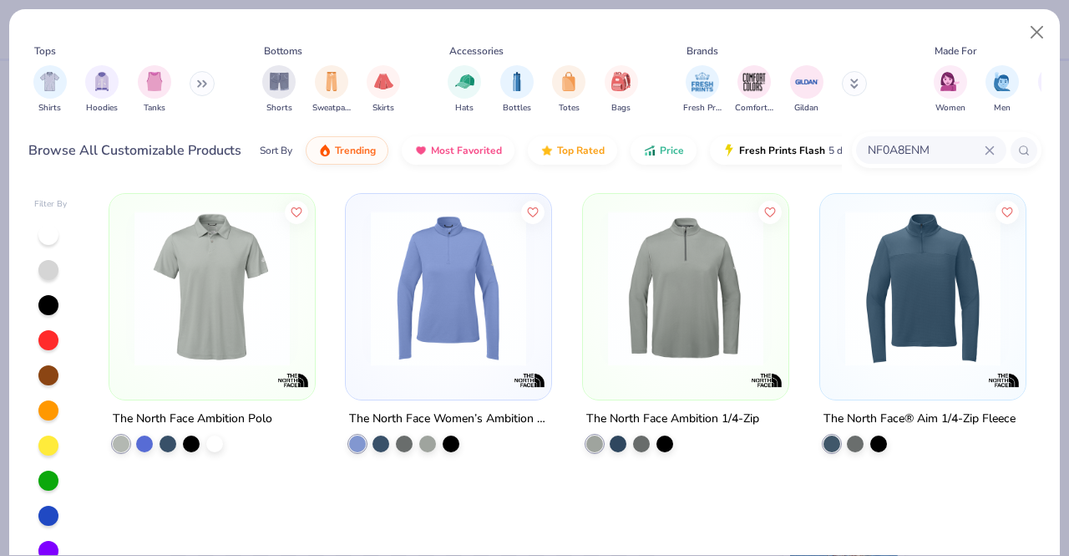
click at [226, 328] on img at bounding box center [212, 288] width 172 height 155
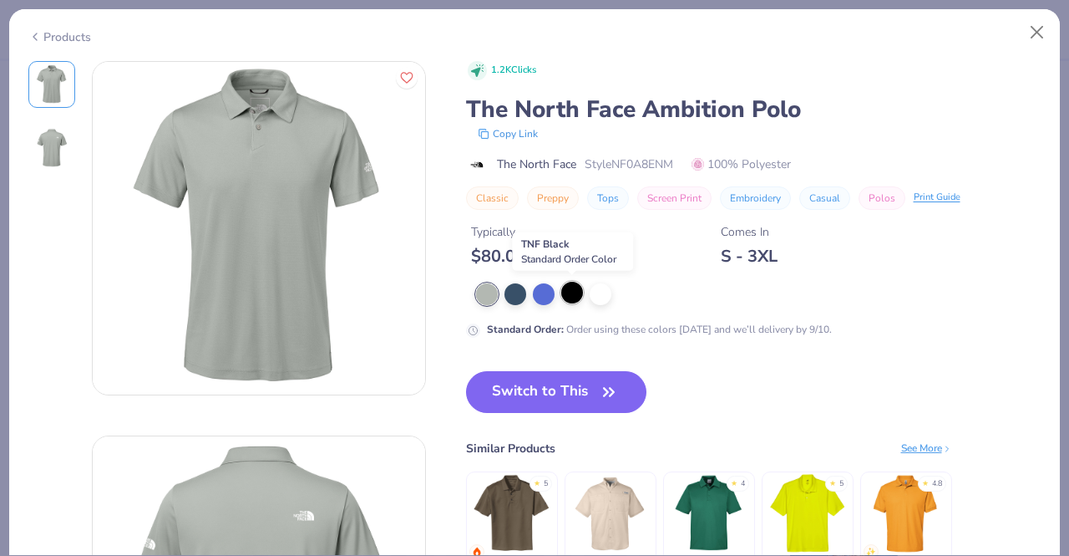
click at [576, 297] on div at bounding box center [572, 293] width 22 height 22
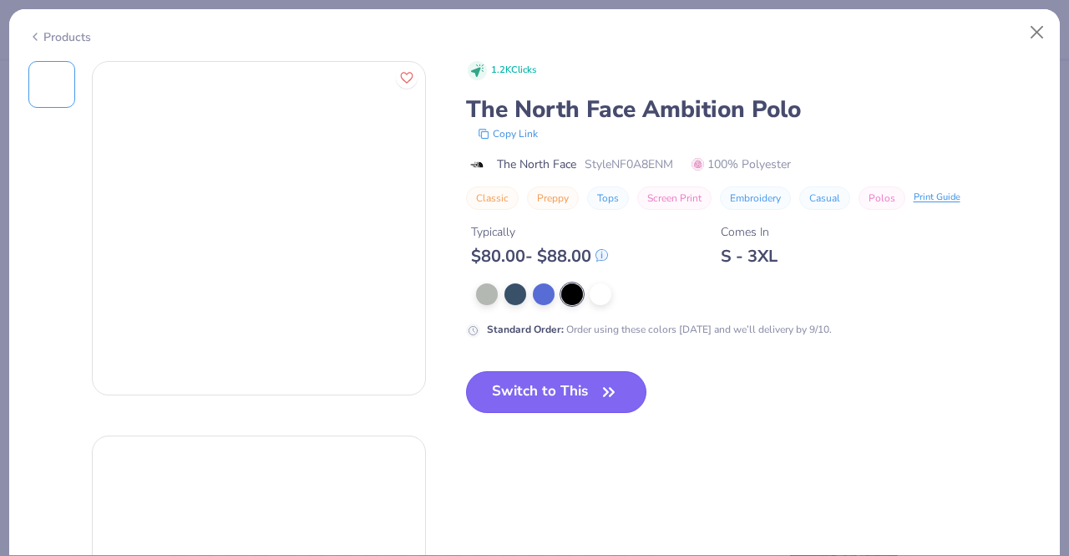
click at [558, 390] on button "Switch to This" at bounding box center [556, 392] width 181 height 42
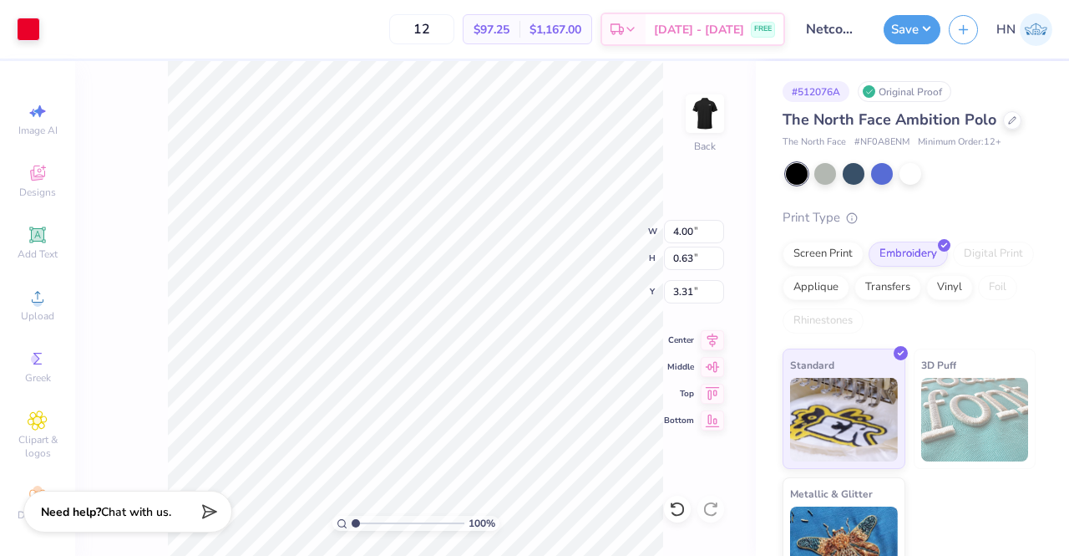
type input "3.31"
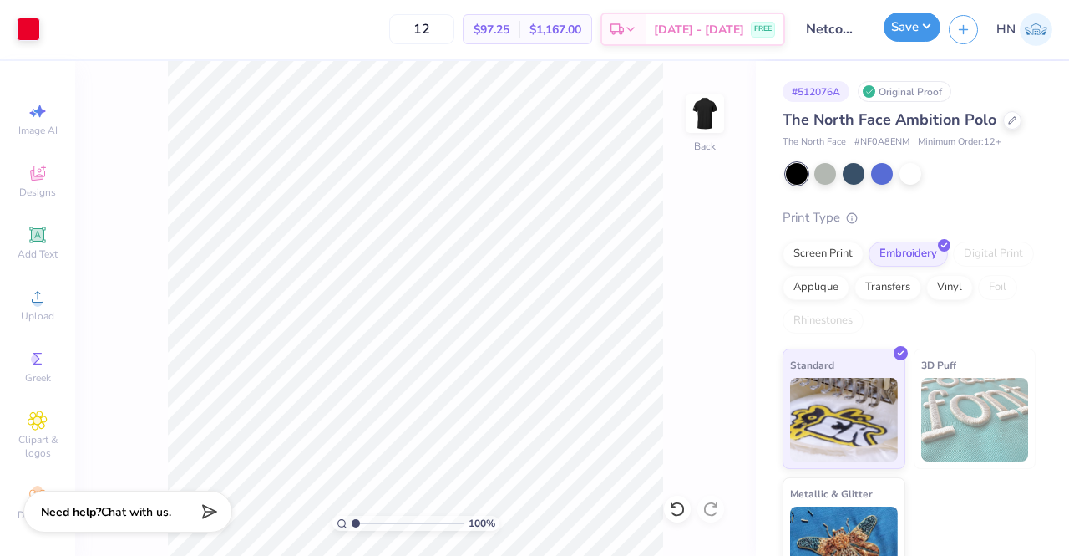
click at [911, 28] on button "Save" at bounding box center [912, 27] width 57 height 29
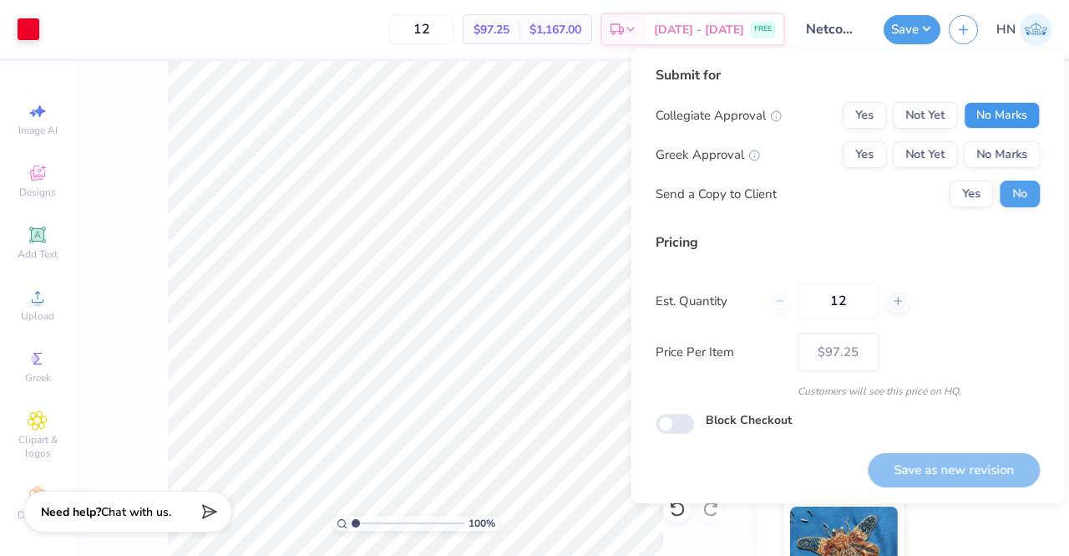
click at [1007, 119] on button "No Marks" at bounding box center [1002, 115] width 76 height 27
click at [1002, 157] on button "No Marks" at bounding box center [1002, 154] width 76 height 27
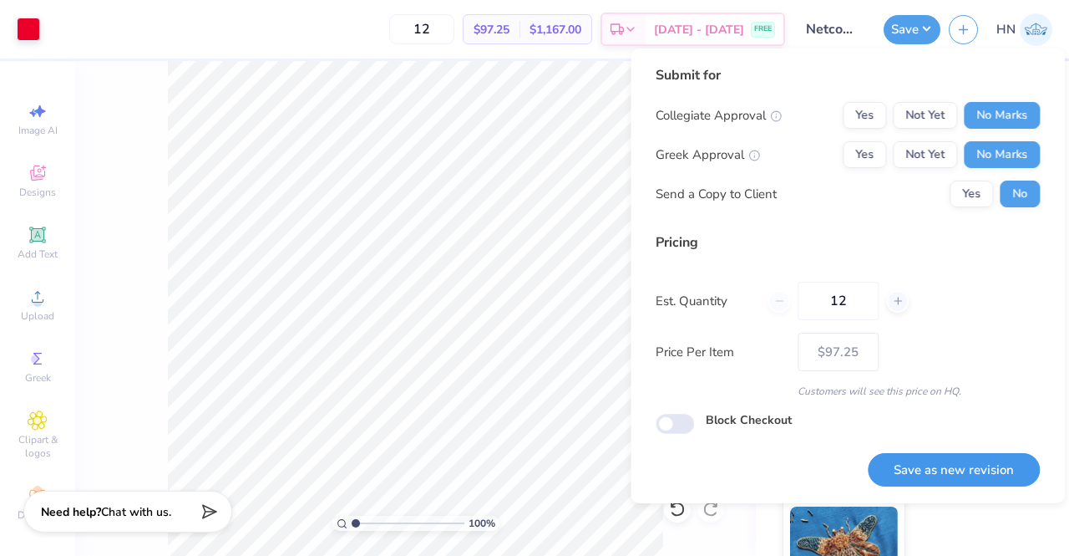
drag, startPoint x: 964, startPoint y: 474, endPoint x: 658, endPoint y: 494, distance: 306.4
click at [957, 477] on button "Save as new revision" at bounding box center [954, 470] width 172 height 34
type input "$97.25"
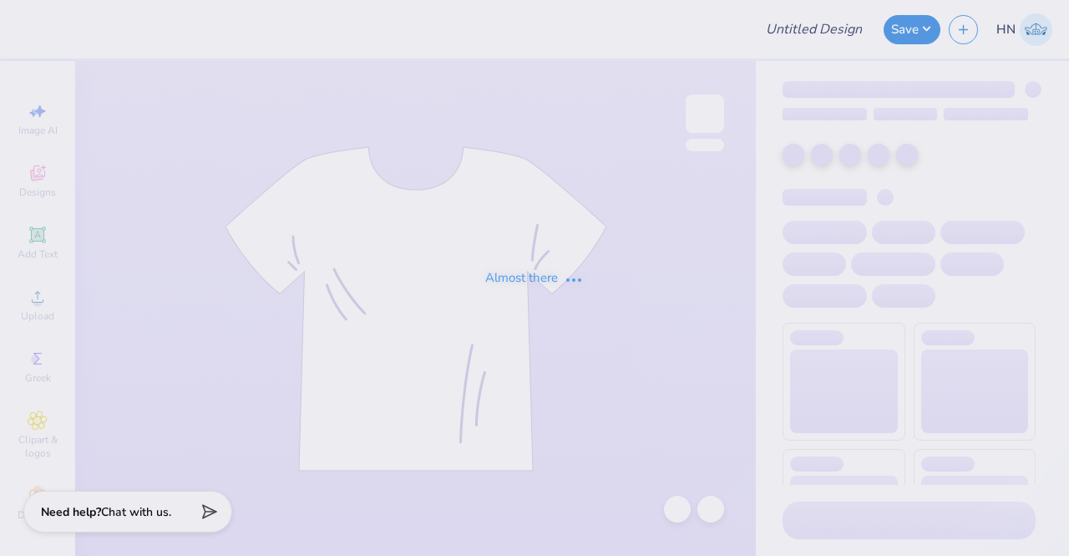
type input "idk"
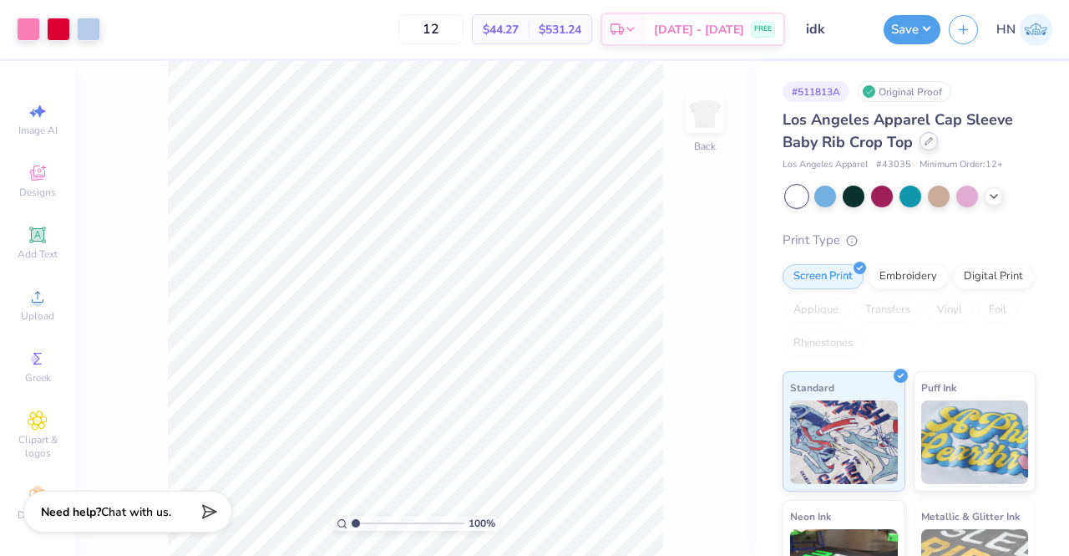
click at [929, 150] on div at bounding box center [929, 141] width 18 height 18
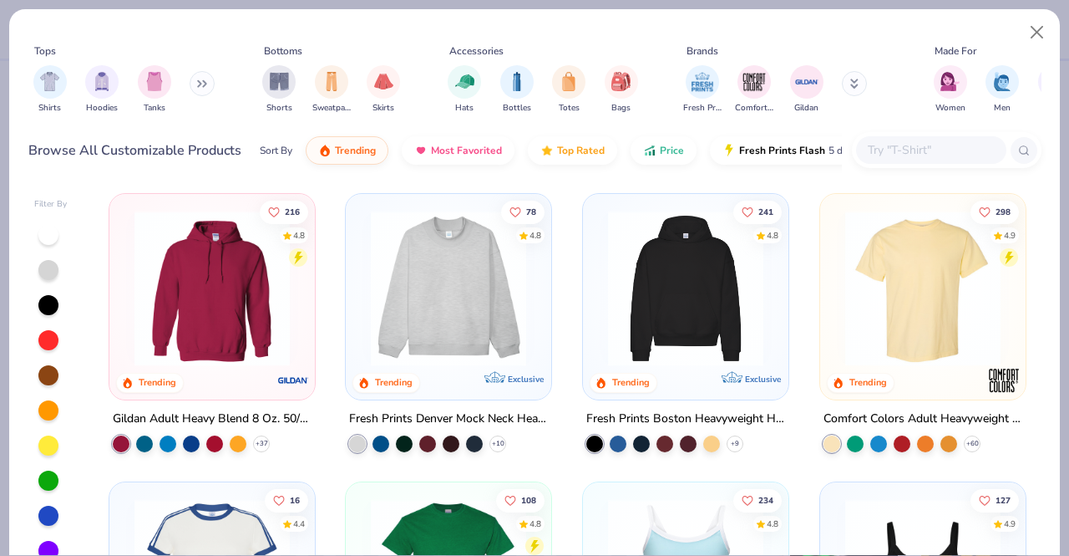
click at [872, 146] on input "text" at bounding box center [930, 149] width 129 height 19
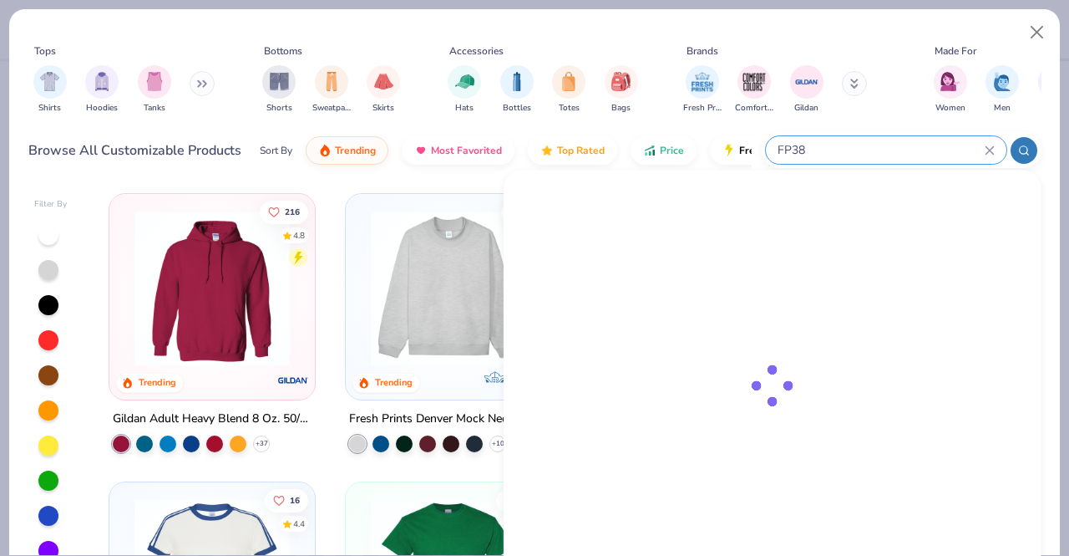
type input "FP38"
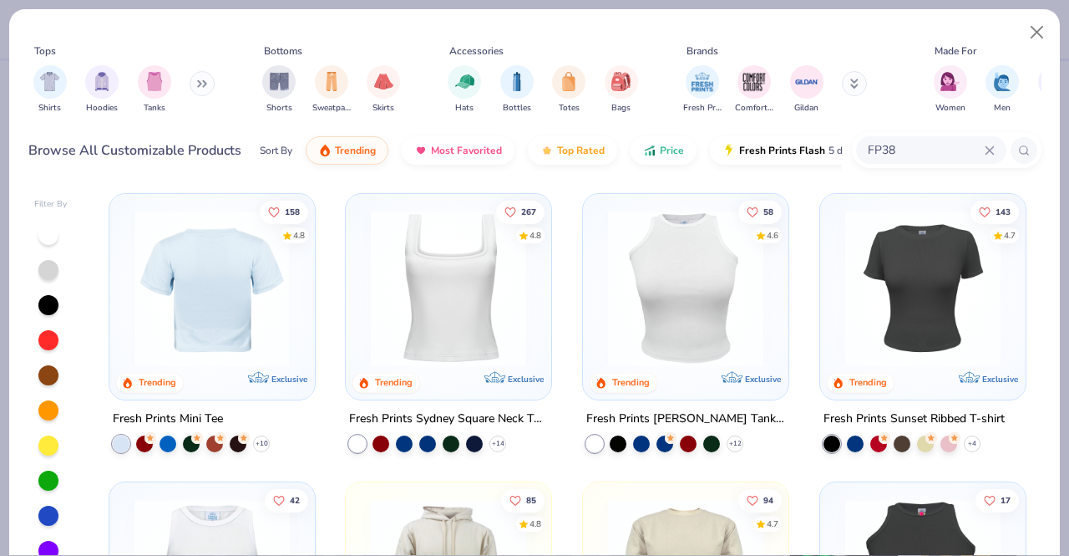
click at [216, 314] on img at bounding box center [212, 288] width 172 height 155
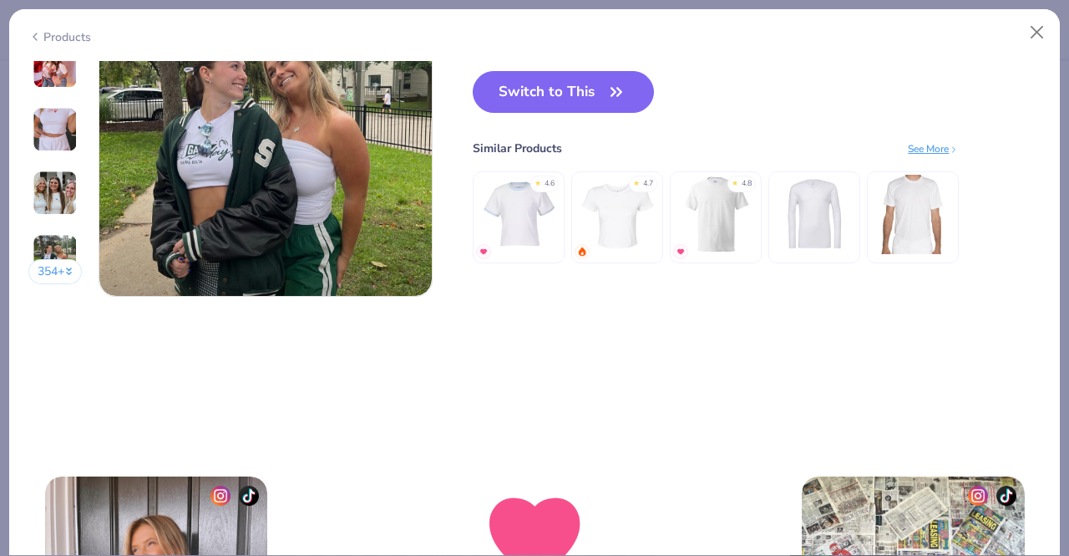
scroll to position [2311, 0]
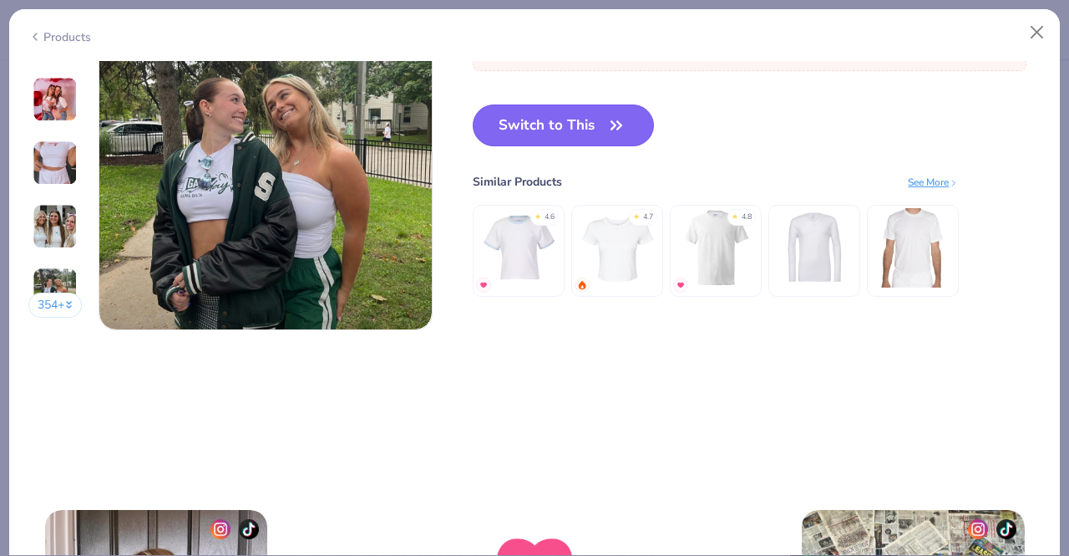
click at [574, 133] on button "Switch to This" at bounding box center [563, 125] width 181 height 42
type input "50"
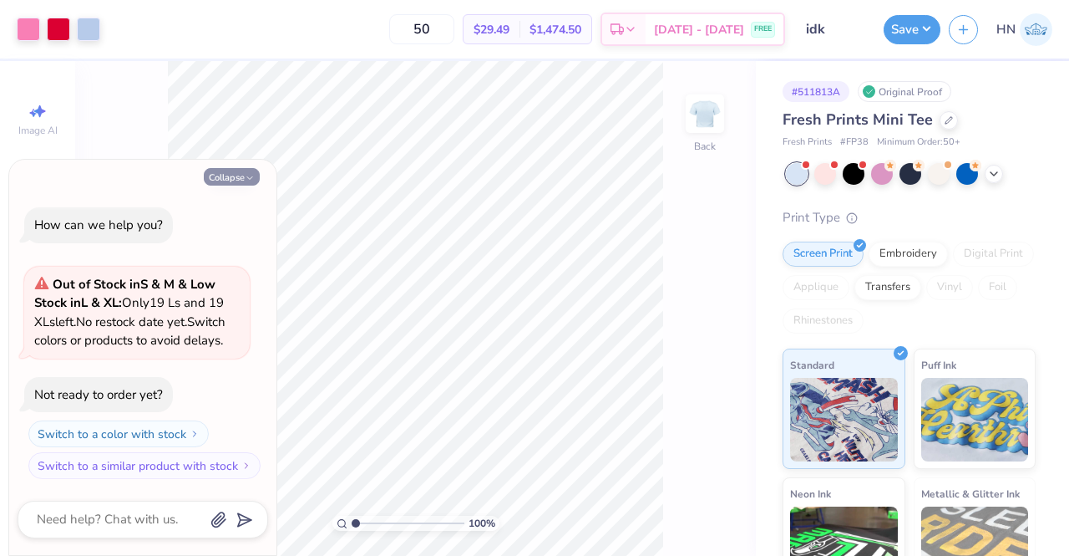
click at [249, 182] on icon "button" at bounding box center [250, 178] width 10 height 10
type textarea "x"
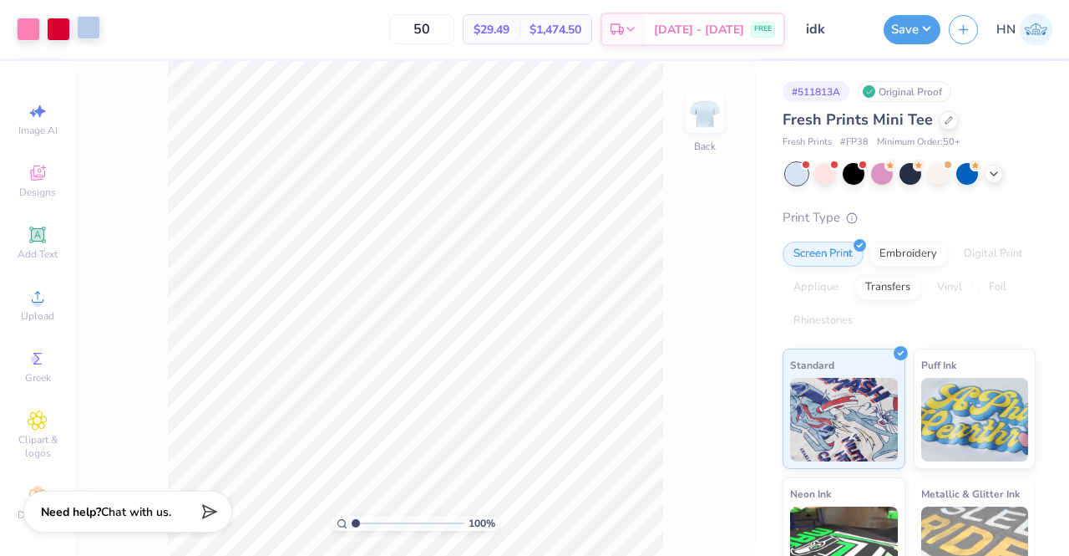
click at [86, 38] on div at bounding box center [88, 27] width 23 height 23
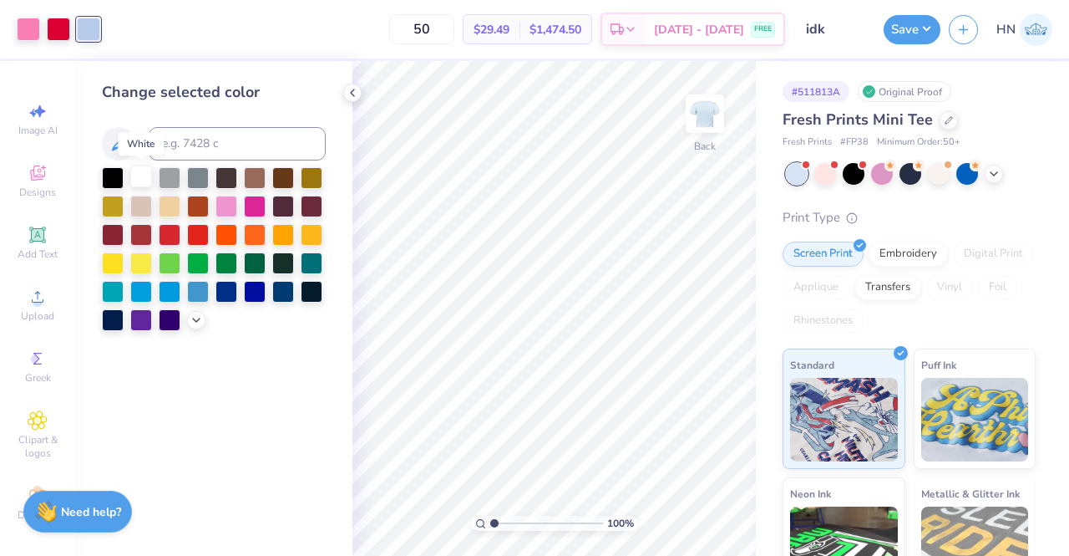
click at [135, 172] on div at bounding box center [141, 176] width 22 height 22
click at [678, 503] on icon at bounding box center [677, 508] width 14 height 15
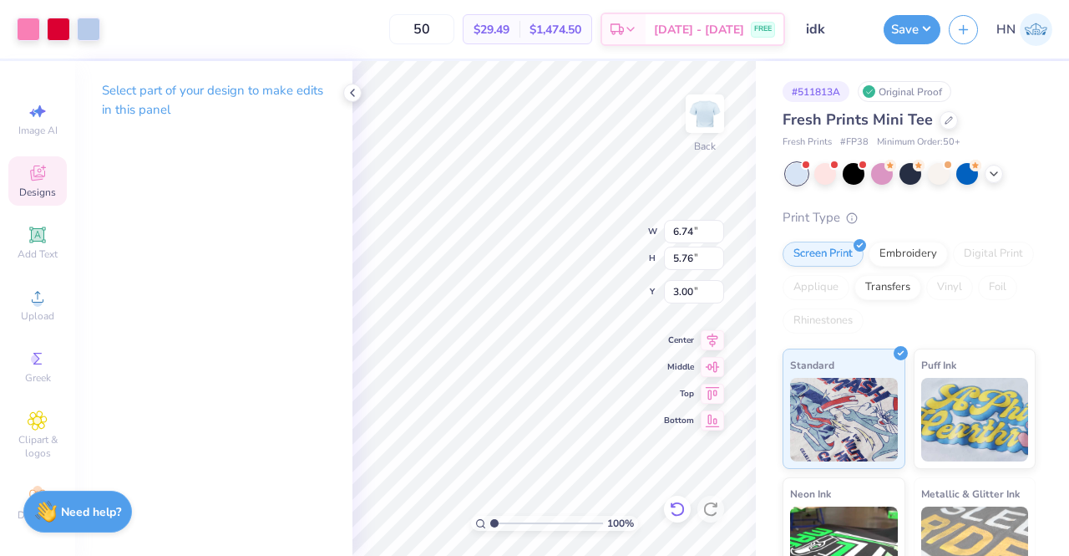
type input "3.00"
click at [713, 337] on icon at bounding box center [713, 337] width 11 height 14
click at [94, 26] on div at bounding box center [88, 27] width 23 height 23
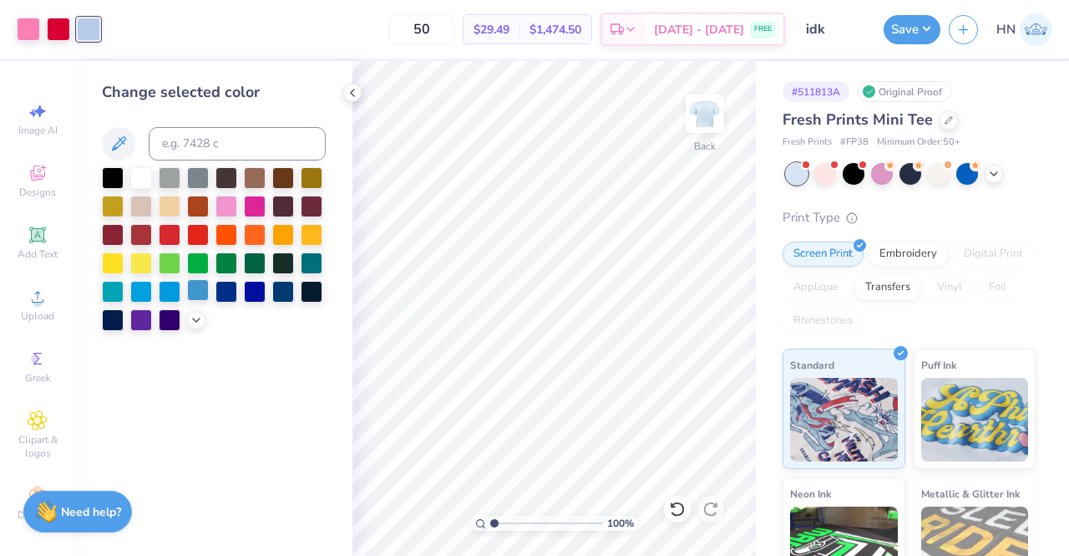
click at [199, 292] on div at bounding box center [198, 290] width 22 height 22
click at [682, 504] on icon at bounding box center [677, 508] width 17 height 17
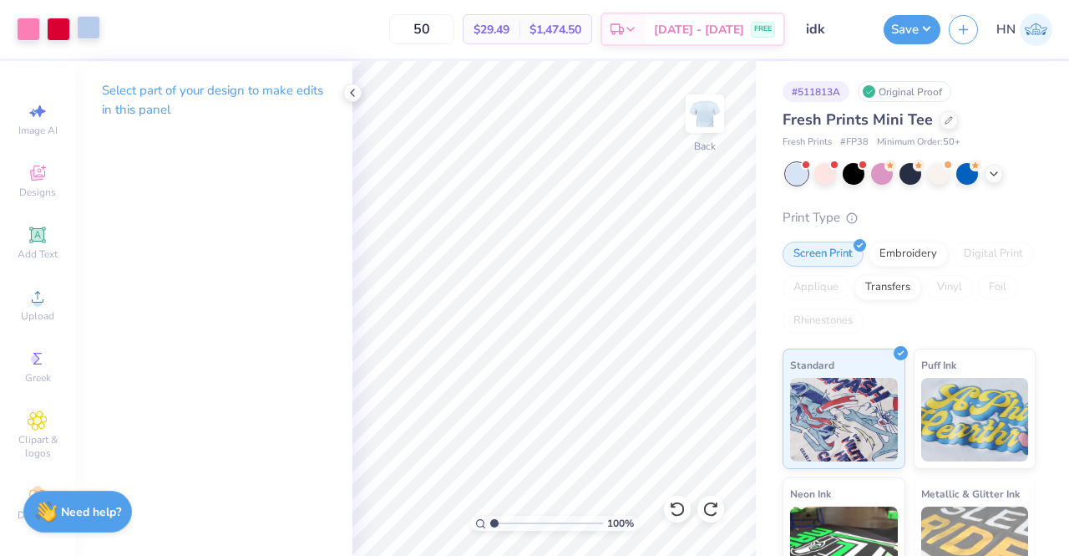
click at [92, 36] on div at bounding box center [88, 27] width 23 height 23
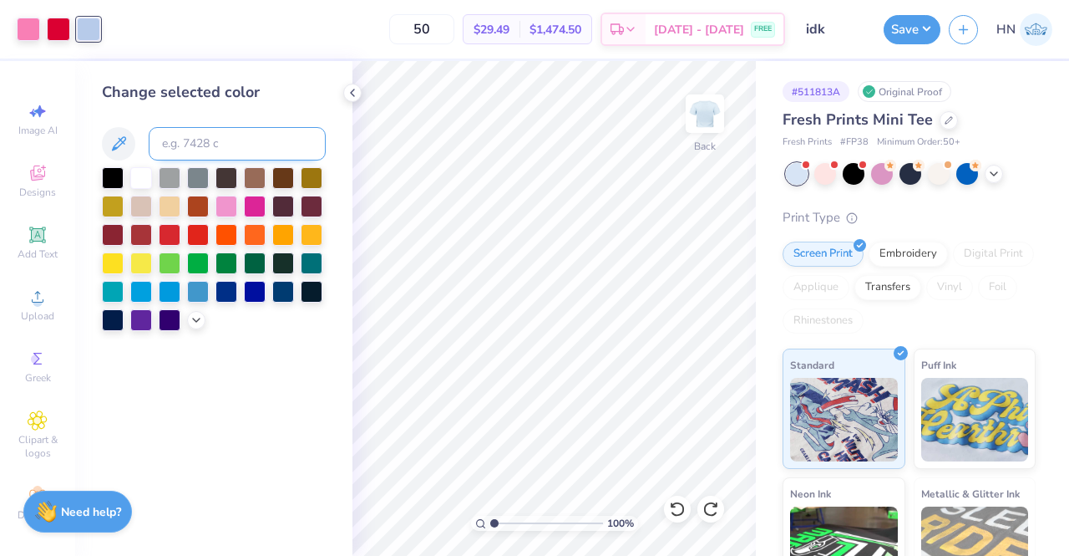
drag, startPoint x: 191, startPoint y: 137, endPoint x: 195, endPoint y: 149, distance: 12.4
click at [195, 145] on input at bounding box center [237, 143] width 177 height 33
type input "2709c"
click at [159, 145] on input "2709c" at bounding box center [237, 143] width 177 height 33
type input "2707"
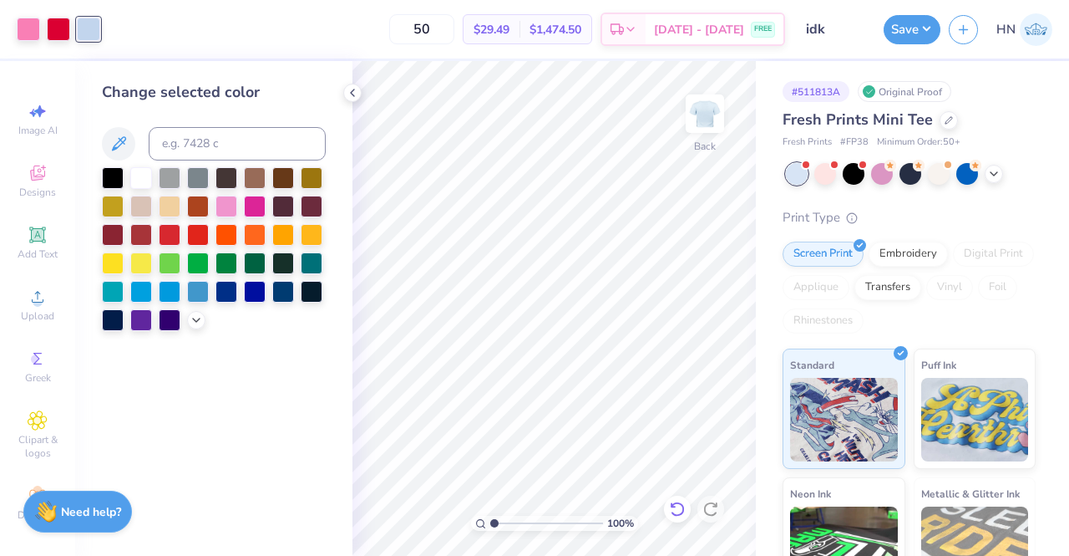
click at [673, 507] on icon at bounding box center [677, 508] width 17 height 17
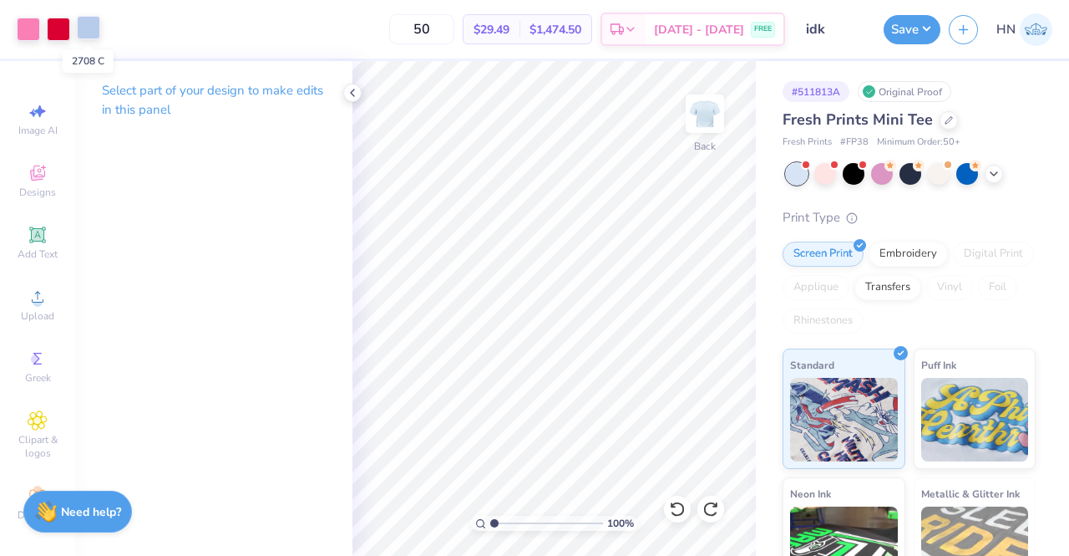
click at [97, 29] on div at bounding box center [88, 27] width 23 height 23
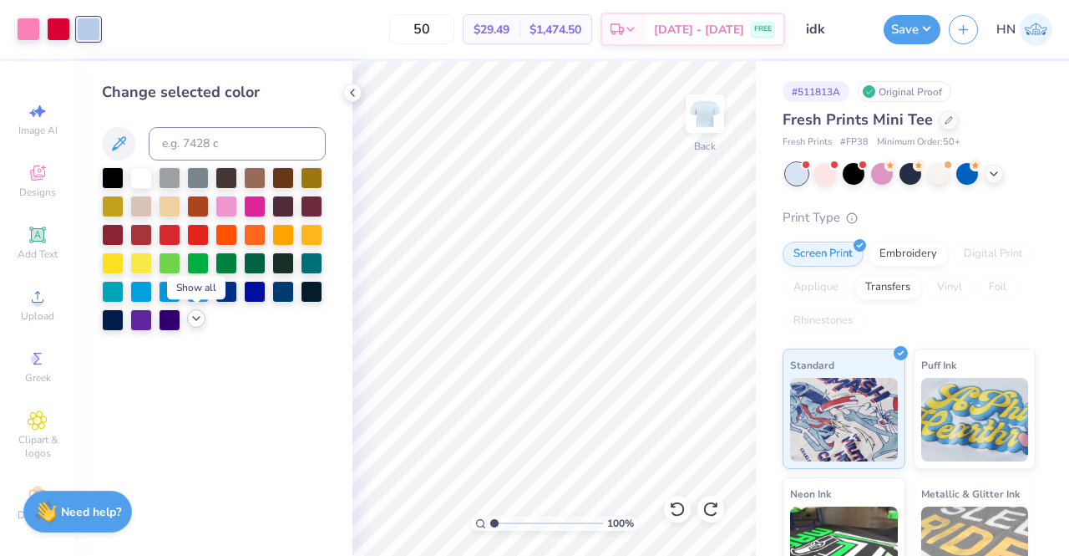
click at [199, 323] on icon at bounding box center [196, 318] width 13 height 13
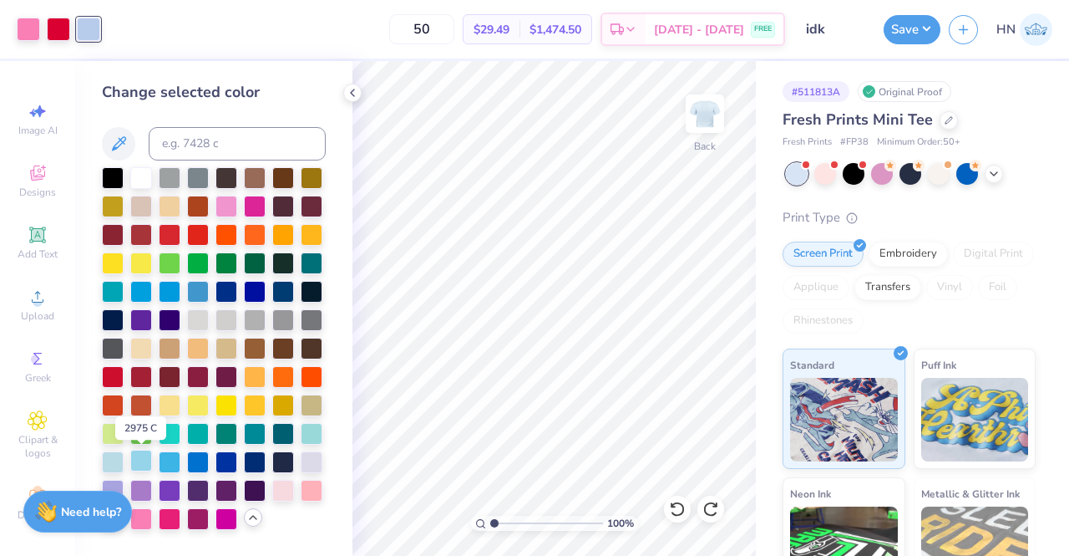
click at [142, 466] on div at bounding box center [141, 460] width 22 height 22
click at [168, 460] on div at bounding box center [170, 460] width 22 height 22
click at [192, 291] on div at bounding box center [198, 290] width 22 height 22
click at [170, 145] on input at bounding box center [237, 143] width 177 height 33
type input "7687"
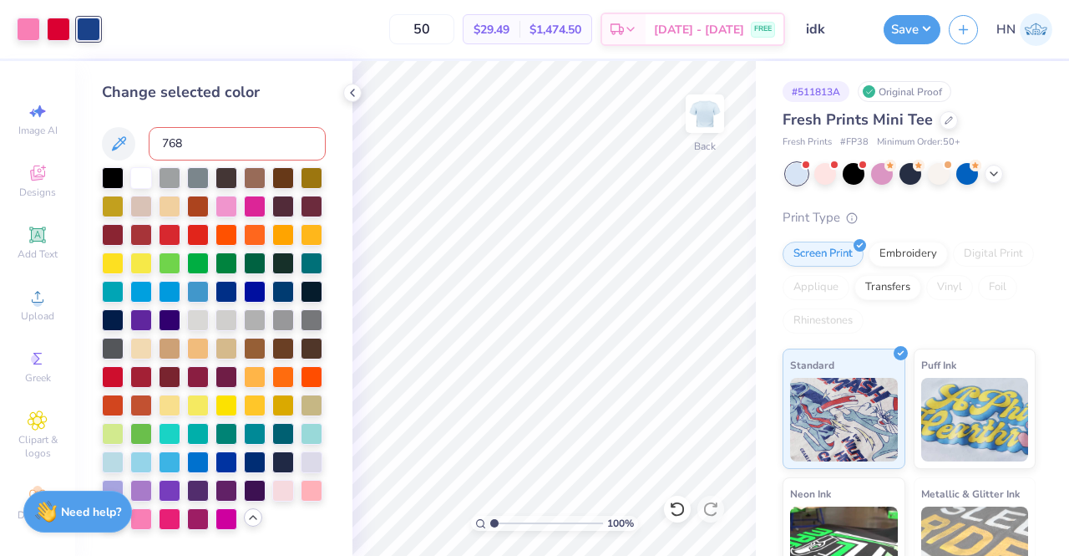
type input "7686"
click at [93, 36] on div at bounding box center [88, 29] width 23 height 23
click at [194, 153] on input at bounding box center [237, 143] width 177 height 33
type input "7686"
click at [194, 300] on div at bounding box center [198, 290] width 22 height 22
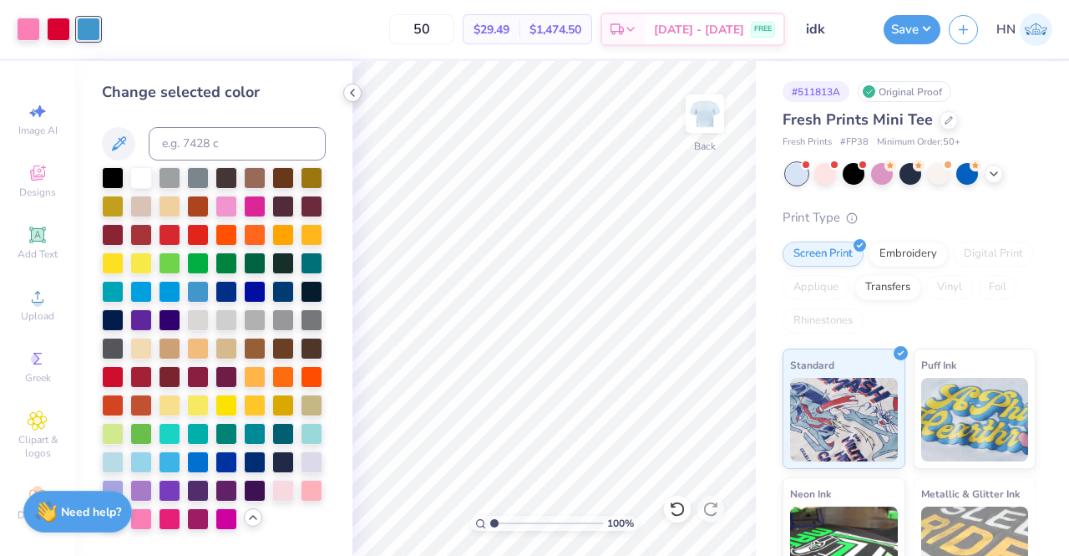
click at [348, 99] on div at bounding box center [352, 93] width 18 height 18
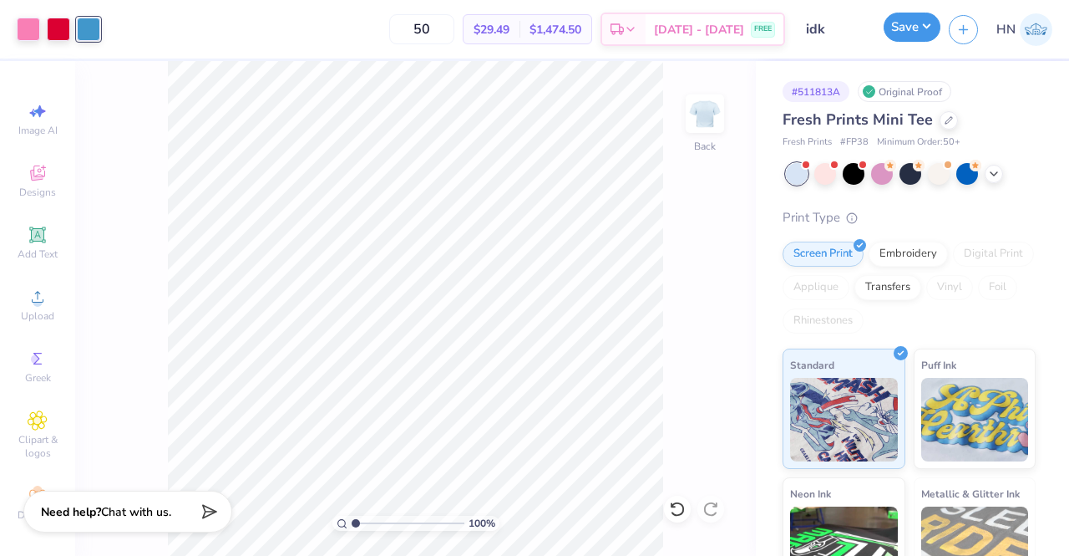
click at [909, 26] on button "Save" at bounding box center [912, 27] width 57 height 29
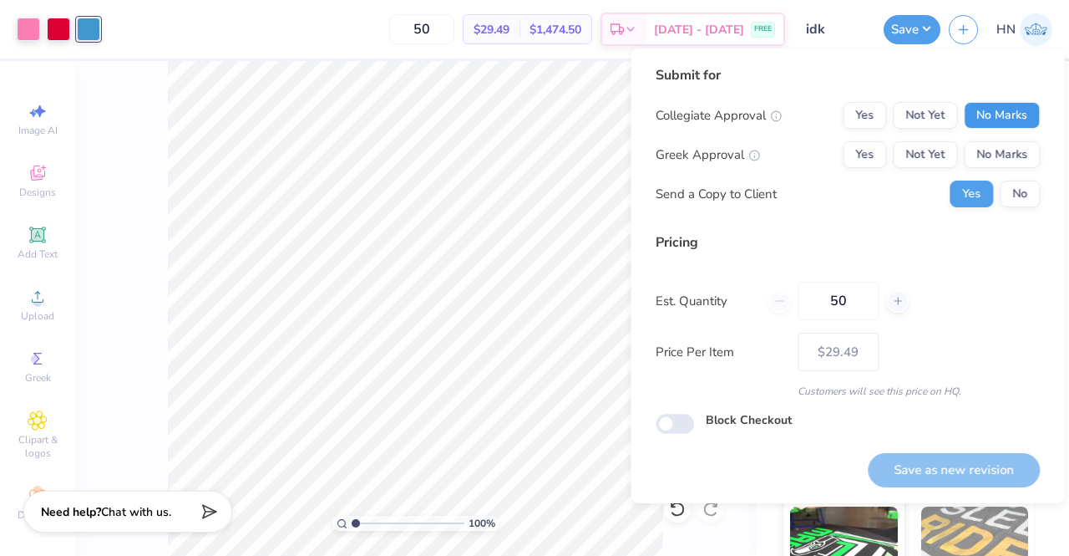
click at [992, 103] on button "No Marks" at bounding box center [1002, 115] width 76 height 27
click at [860, 152] on button "Yes" at bounding box center [864, 154] width 43 height 27
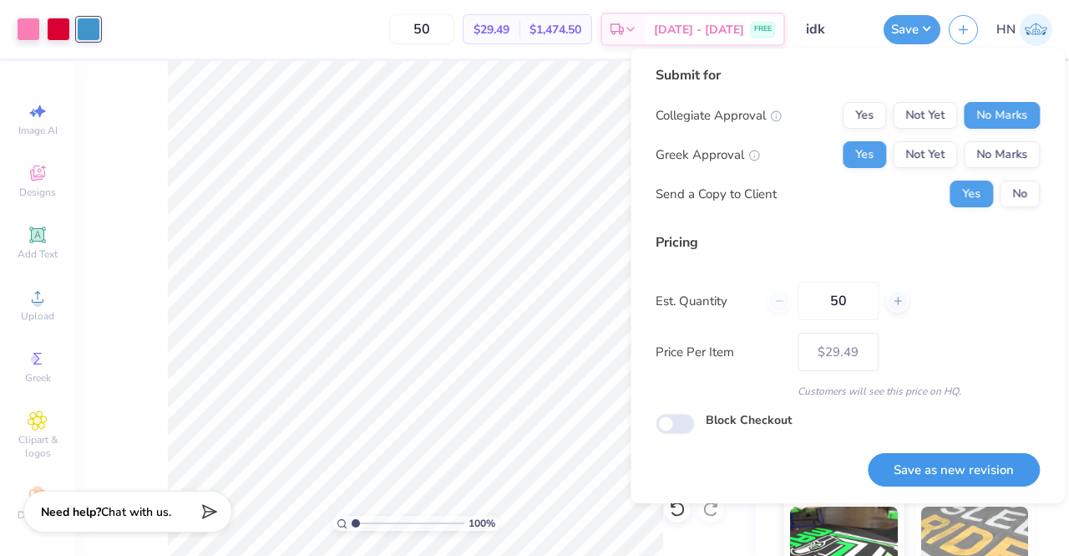
drag, startPoint x: 946, startPoint y: 470, endPoint x: 744, endPoint y: 485, distance: 202.7
click at [946, 471] on button "Save as new revision" at bounding box center [954, 470] width 172 height 34
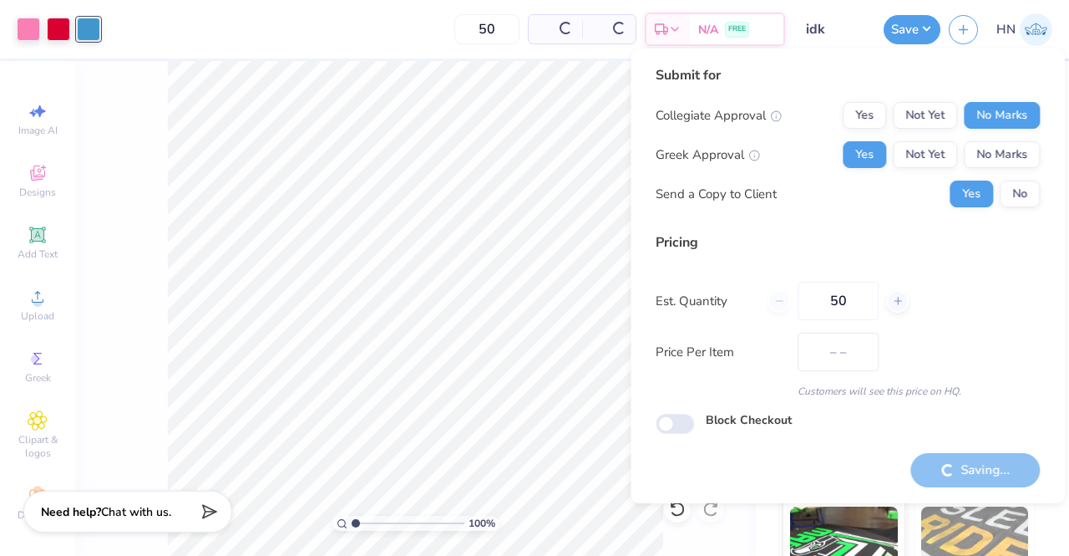
type input "$29.49"
